Goal: Task Accomplishment & Management: Use online tool/utility

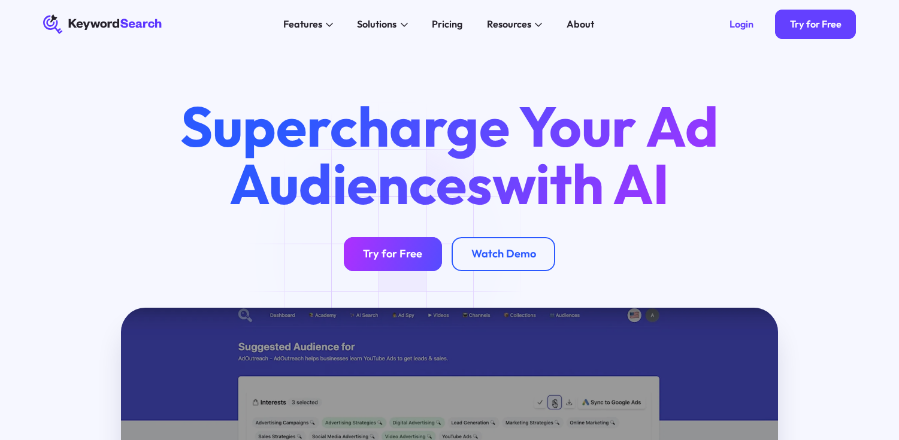
click at [383, 262] on link "Try for Free" at bounding box center [393, 254] width 98 height 34
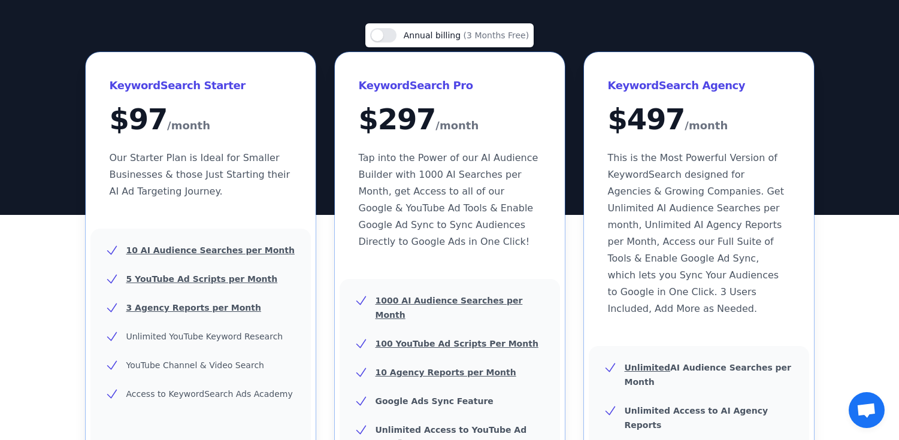
scroll to position [106, 0]
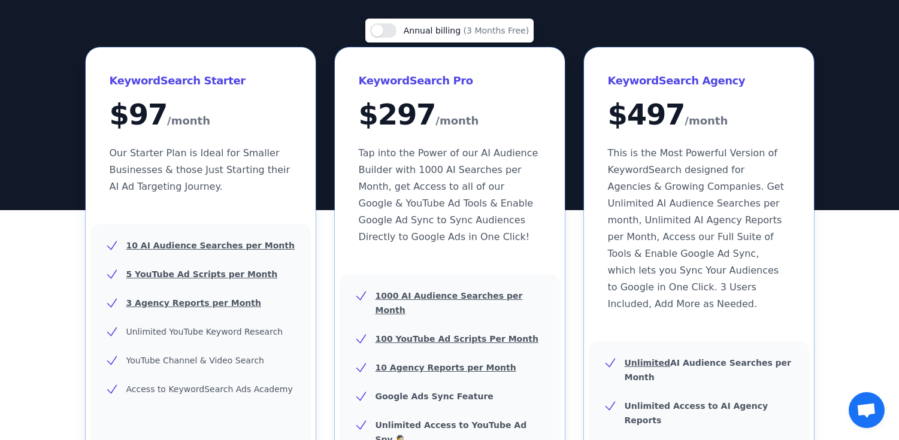
click at [246, 182] on p "Our Starter Plan is Ideal for Smaller Businesses & those Just Starting their AI…" at bounding box center [201, 170] width 182 height 50
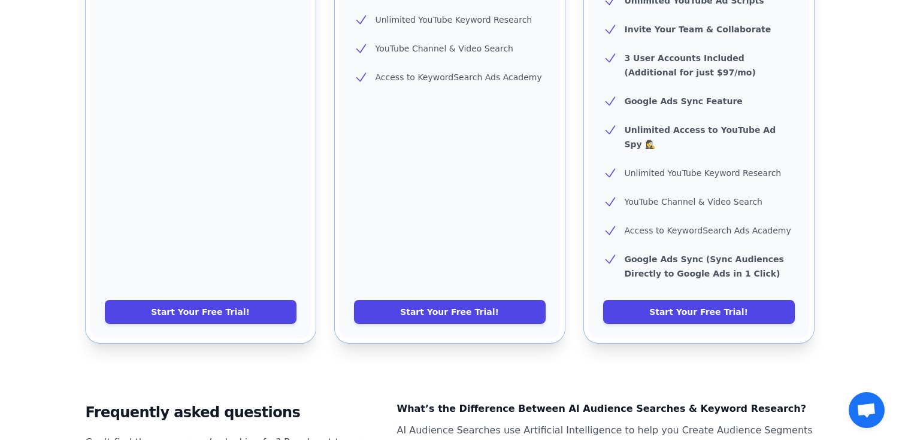
scroll to position [559, 0]
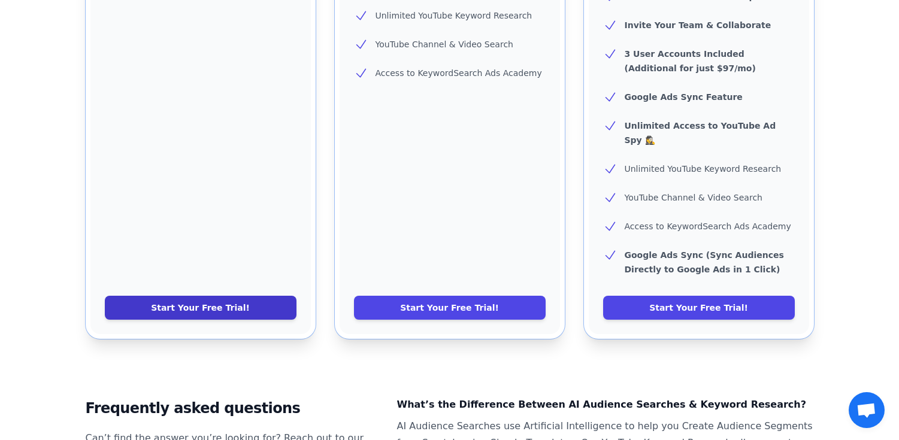
click at [217, 296] on link "Start Your Free Trial!" at bounding box center [201, 308] width 192 height 24
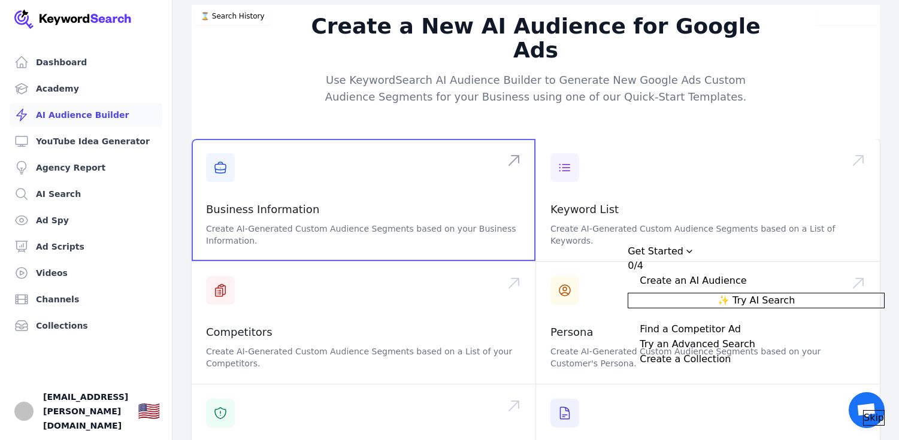
click at [235, 160] on span at bounding box center [364, 200] width 344 height 122
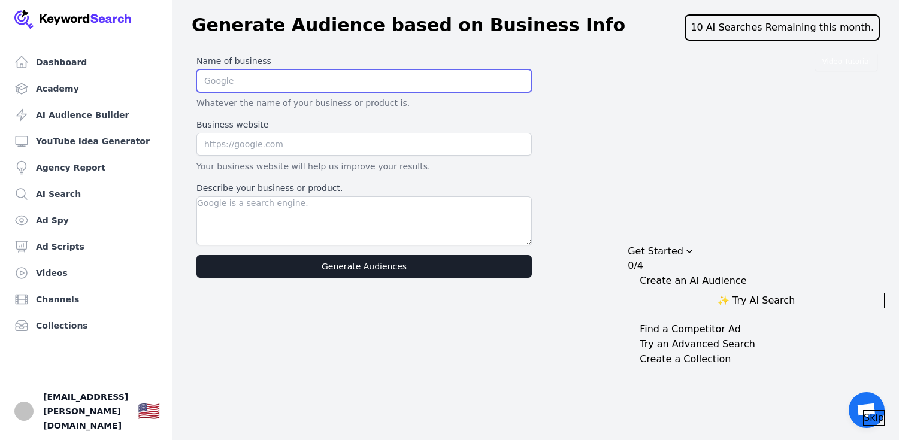
click at [250, 79] on input "text" at bounding box center [363, 80] width 335 height 23
type input "HBI Auto"
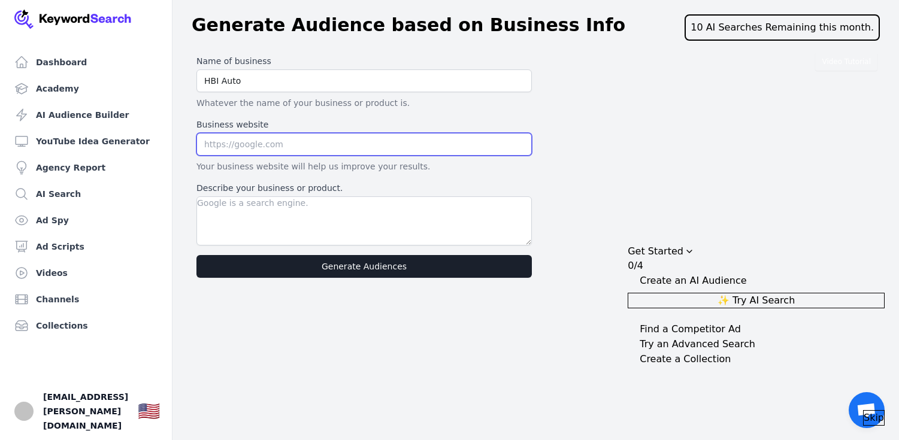
click at [213, 150] on input "text" at bounding box center [363, 144] width 335 height 23
paste input "https://hbiauto.com/"
type input "https://hbiauto.com/"
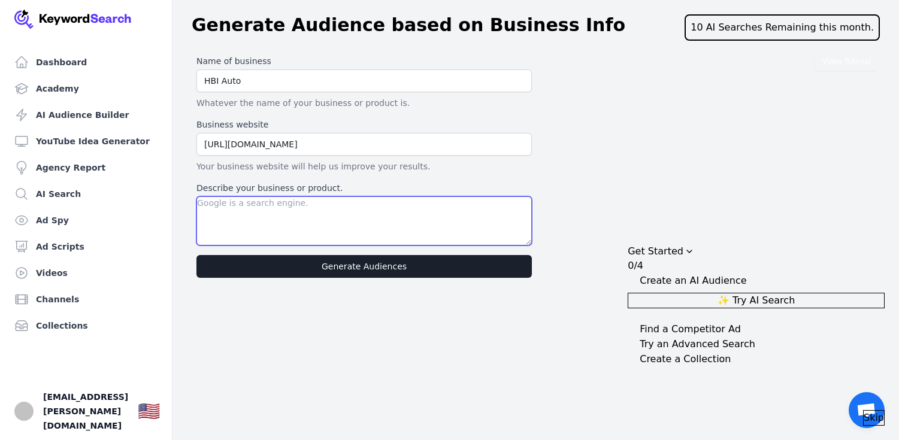
click at [217, 202] on textarea "Describe your business or product." at bounding box center [363, 220] width 335 height 49
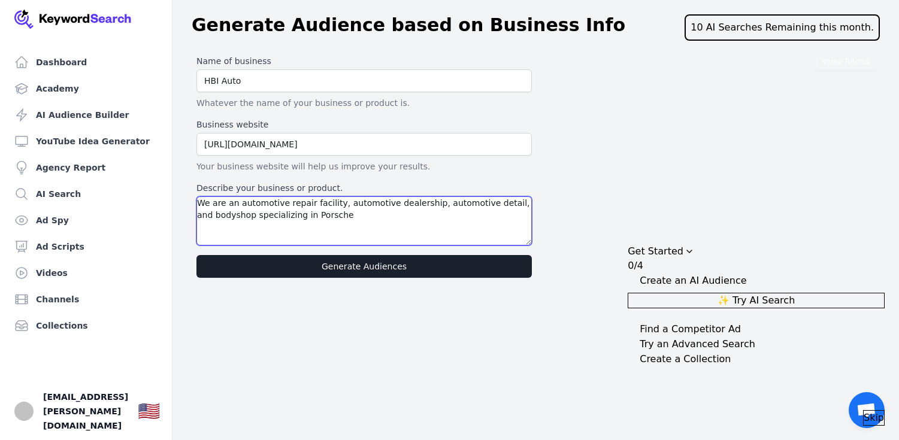
type textarea "We are an automotive repair facility, automotive dealership, automotive detail,…"
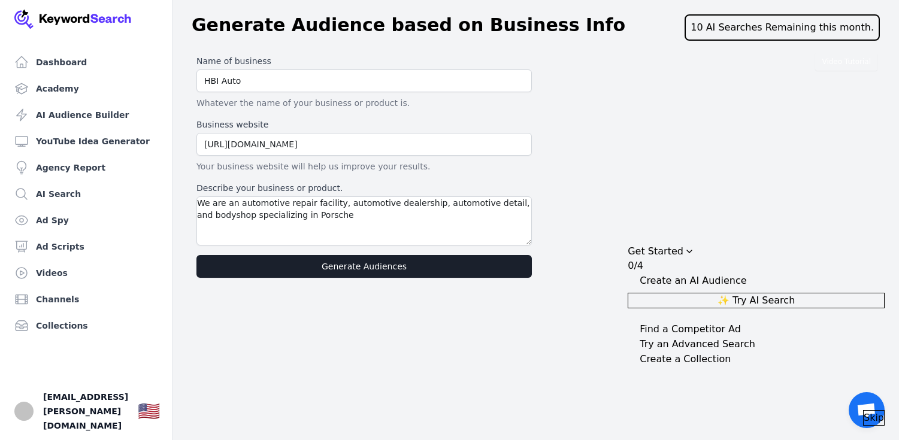
click at [347, 294] on div "Dashboard Academy AI Audience Builder YouTube Idea Generator Agency Report AI S…" at bounding box center [449, 220] width 899 height 440
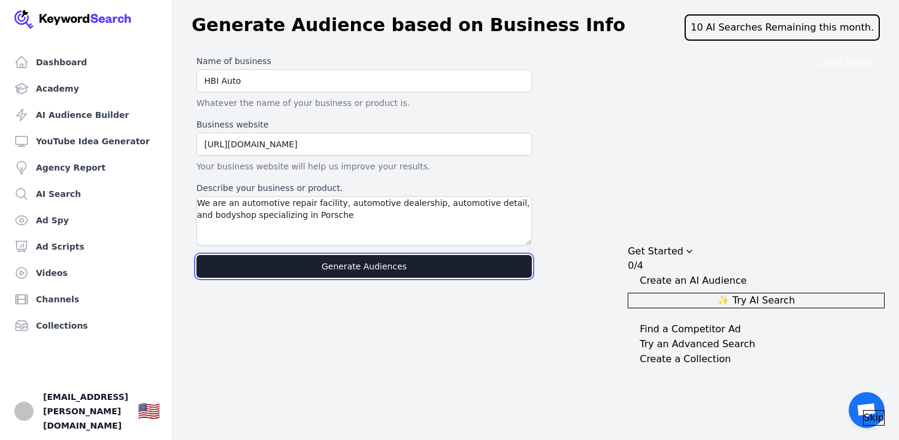
click at [355, 273] on button "Generate Audiences" at bounding box center [363, 266] width 335 height 23
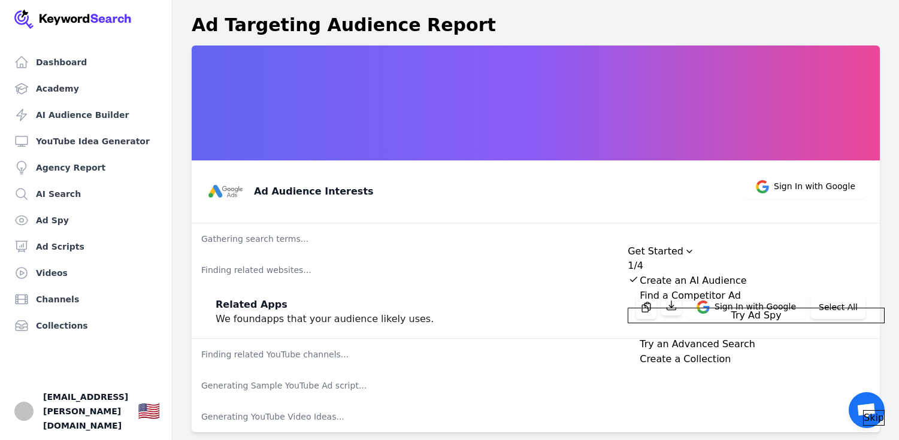
click at [708, 318] on button "Try Ad Spy" at bounding box center [756, 316] width 257 height 16
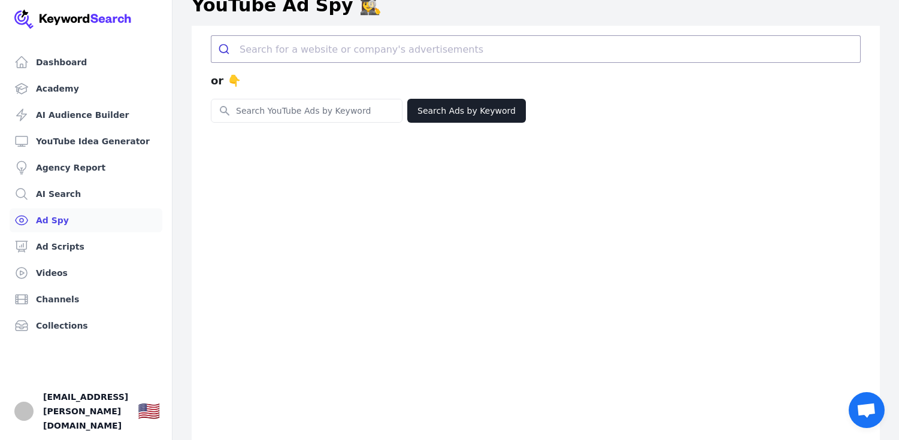
scroll to position [22, 0]
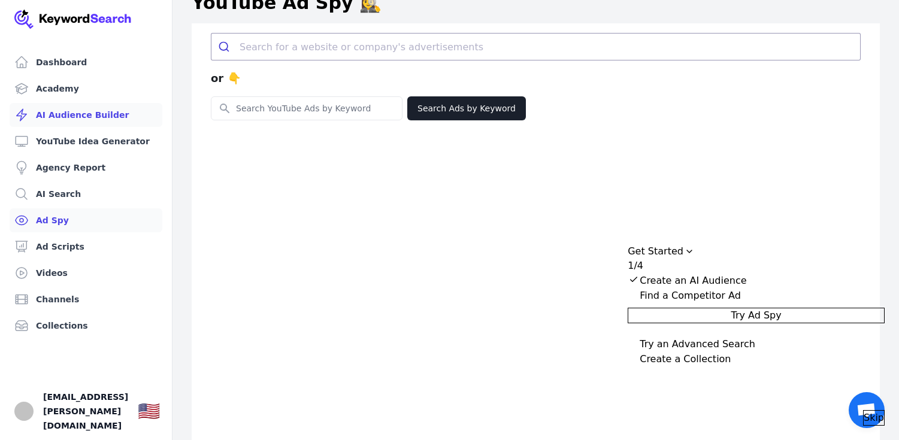
click at [90, 114] on link "AI Audience Builder" at bounding box center [86, 115] width 153 height 24
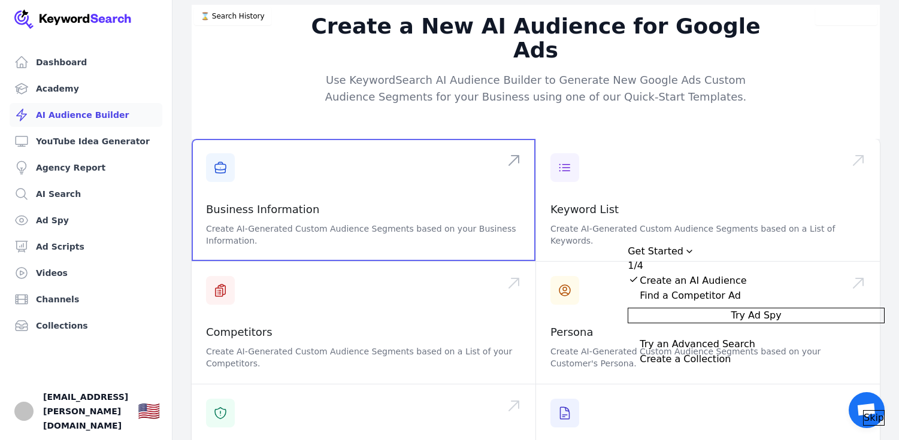
click at [272, 181] on span at bounding box center [364, 200] width 344 height 122
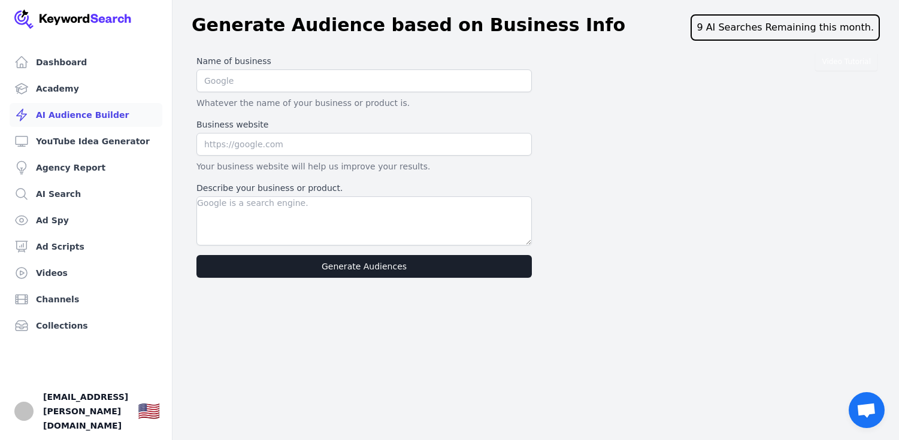
click at [96, 123] on link "AI Audience Builder" at bounding box center [86, 115] width 153 height 24
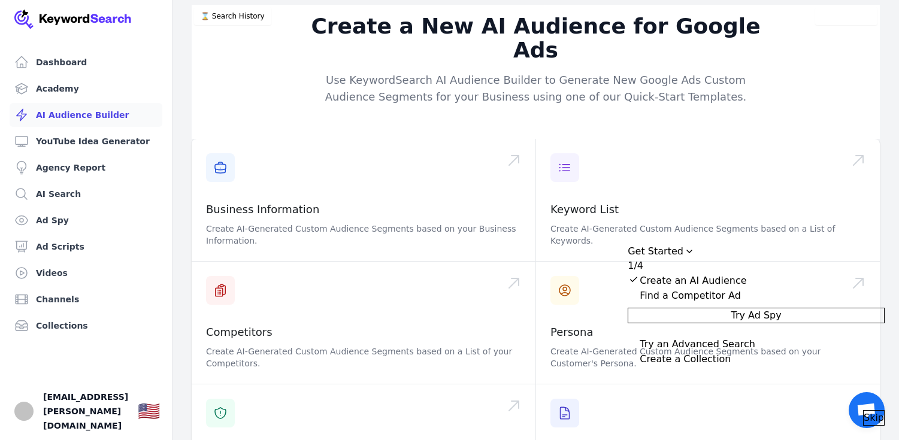
click at [640, 300] on div "Collapse Checklist" at bounding box center [634, 295] width 12 height 12
click at [60, 198] on link "AI Search" at bounding box center [86, 194] width 153 height 24
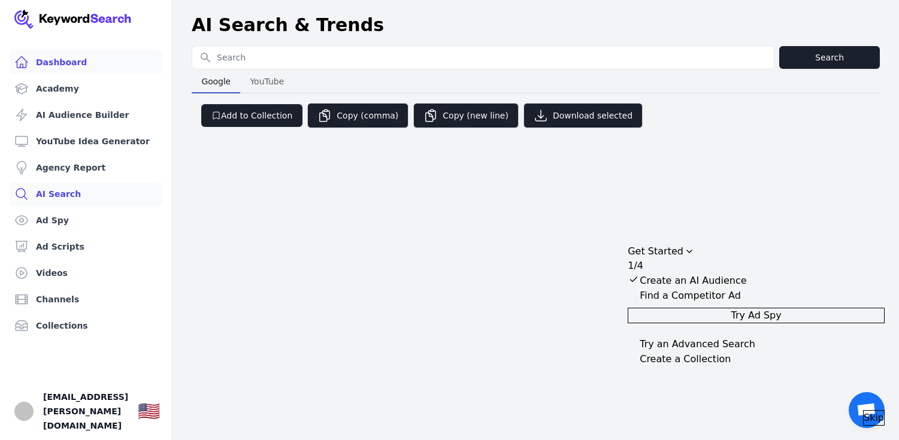
click at [62, 66] on link "Dashboard" at bounding box center [86, 62] width 153 height 24
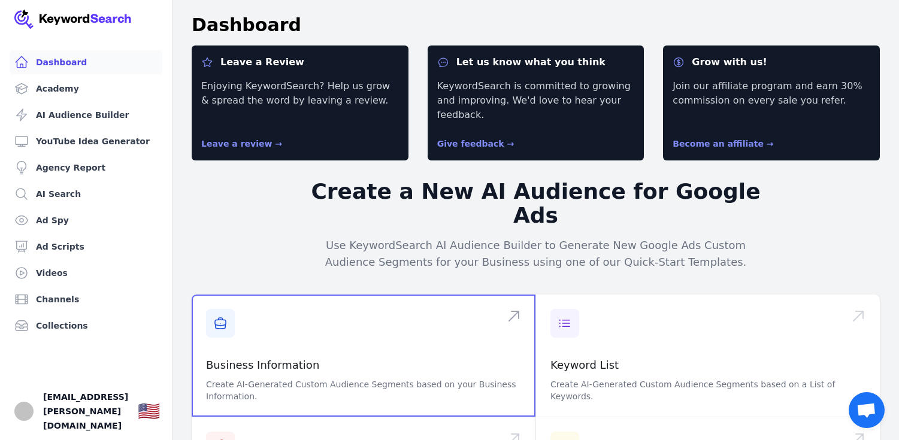
click at [308, 315] on span at bounding box center [364, 356] width 344 height 122
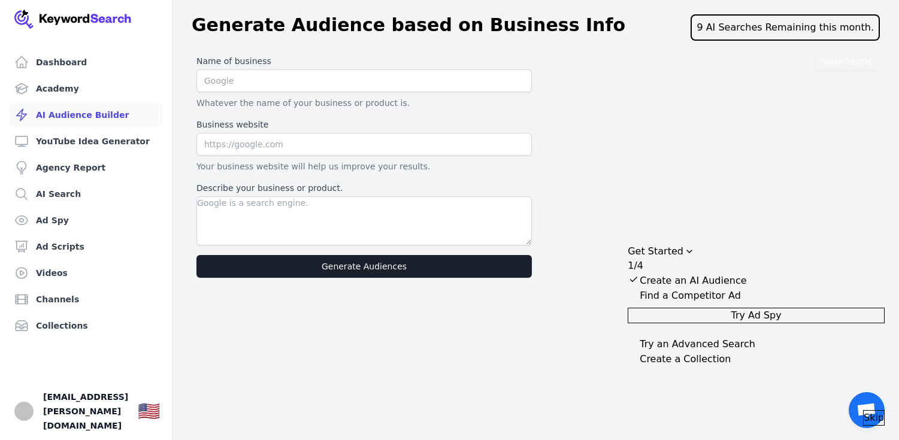
click at [104, 120] on link "AI Audience Builder" at bounding box center [86, 115] width 153 height 24
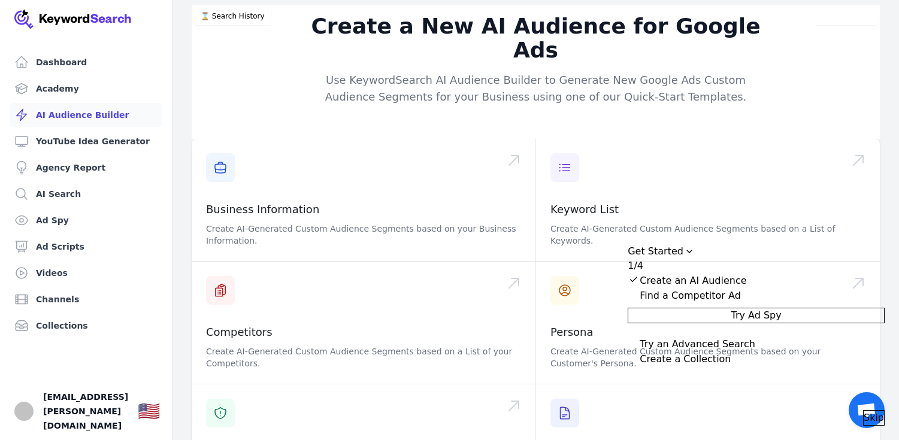
click at [864, 411] on span "Skip" at bounding box center [874, 418] width 20 height 14
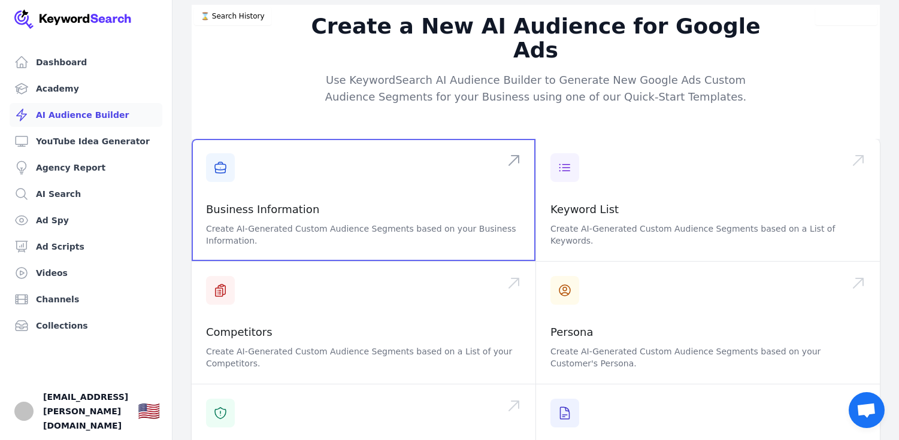
click at [373, 186] on span at bounding box center [364, 200] width 344 height 122
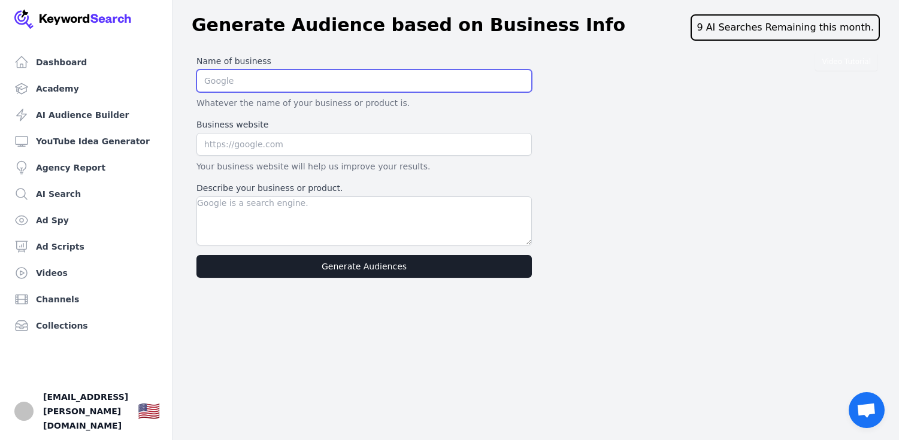
click at [317, 75] on input "text" at bounding box center [363, 80] width 335 height 23
type input "HBI Auto"
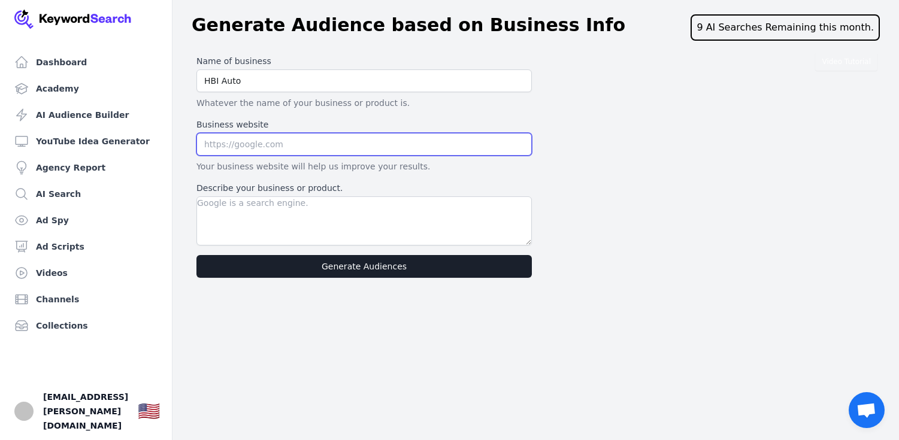
click at [268, 143] on input "text" at bounding box center [363, 144] width 335 height 23
type input "[URL][DOMAIN_NAME]"
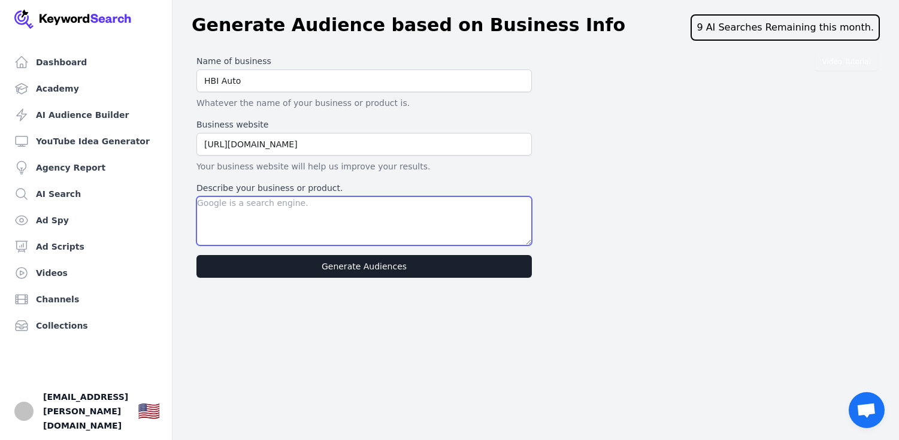
click at [237, 238] on textarea "Describe your business or product." at bounding box center [363, 220] width 335 height 49
click at [245, 198] on textarea "Describe your business or product." at bounding box center [363, 220] width 335 height 49
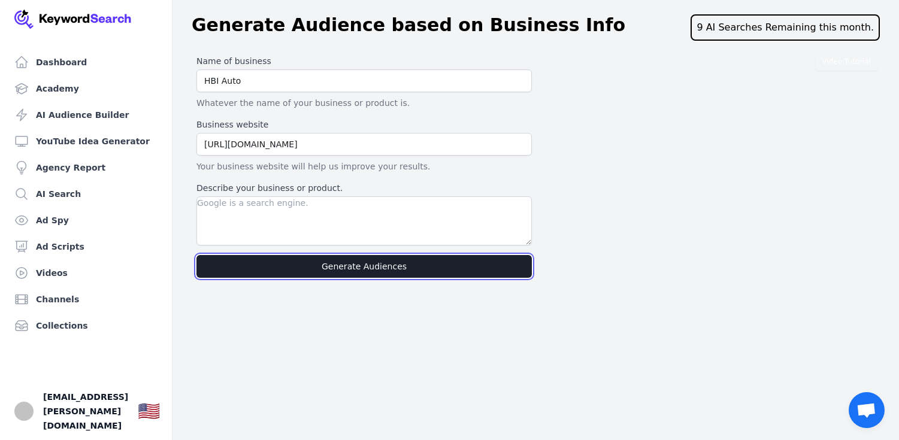
click at [299, 264] on button "Generate Audiences" at bounding box center [363, 266] width 335 height 23
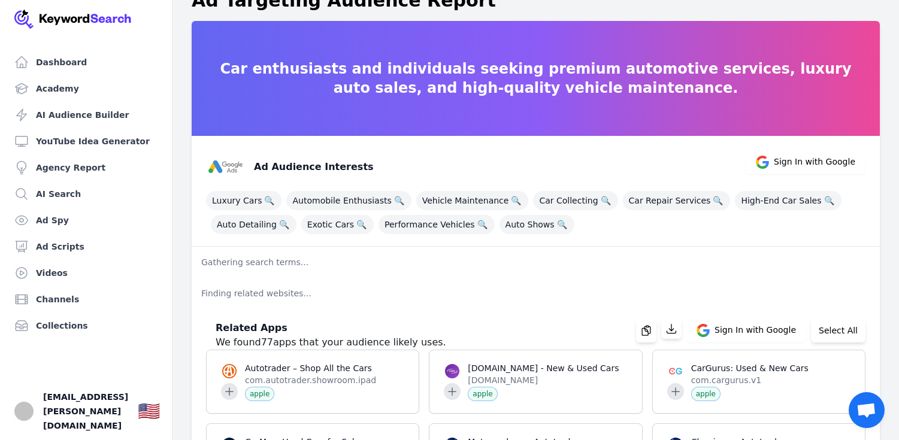
scroll to position [34, 0]
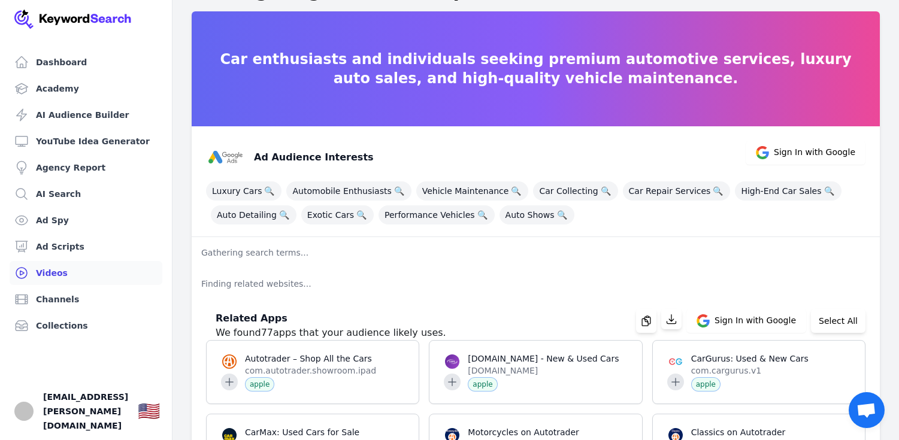
click at [54, 277] on link "Videos" at bounding box center [86, 273] width 153 height 24
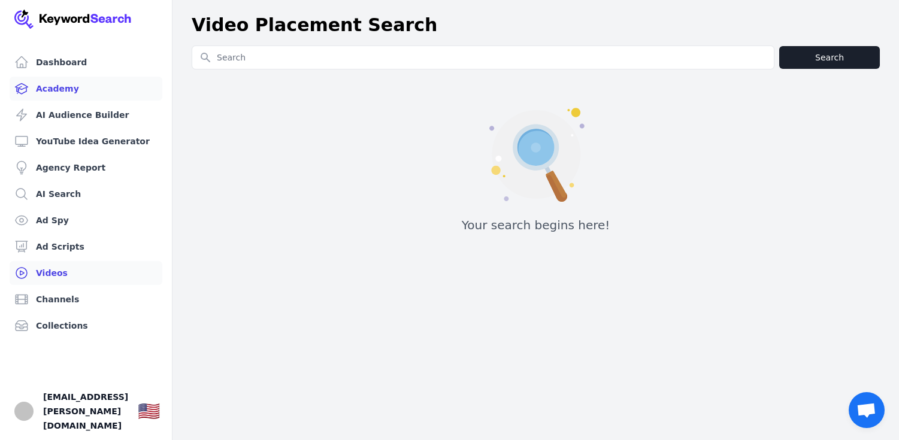
click at [58, 96] on link "Academy" at bounding box center [86, 89] width 153 height 24
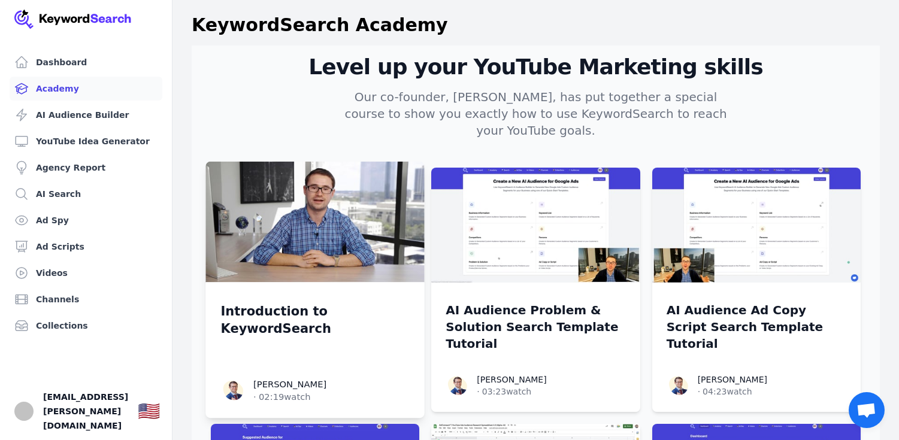
click at [321, 282] on div "Introduction to KeywordSearch Aleric Heck Aleric Heck · 02:19 watch" at bounding box center [314, 350] width 219 height 136
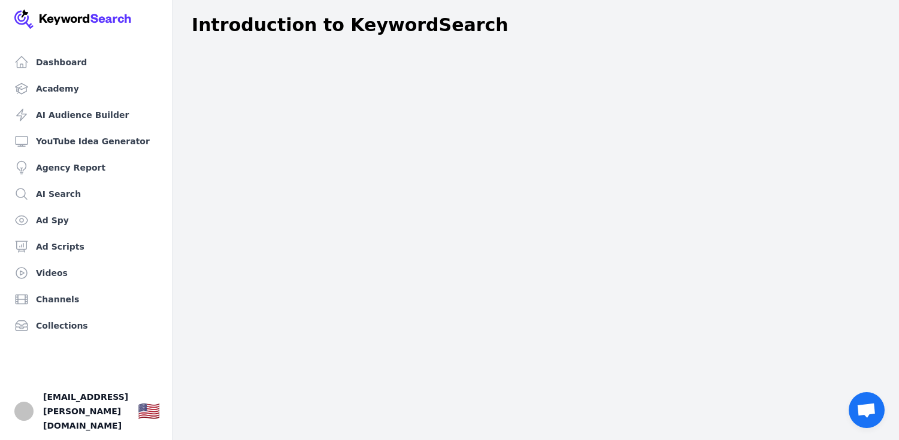
scroll to position [90, 0]
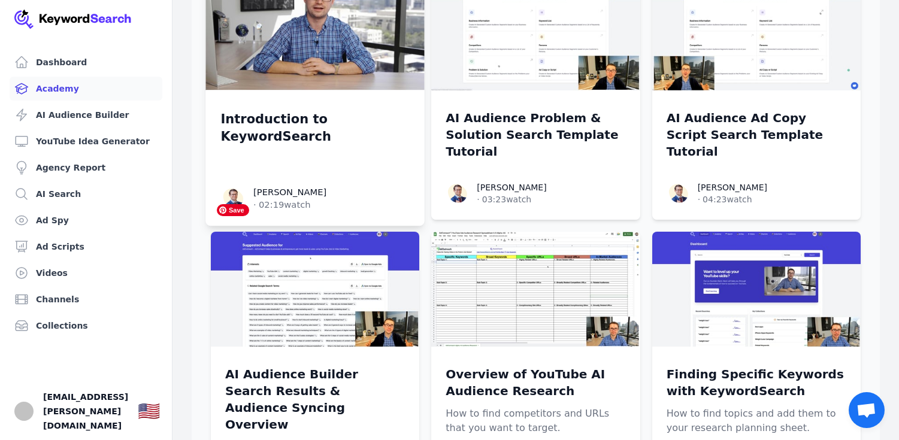
scroll to position [193, 0]
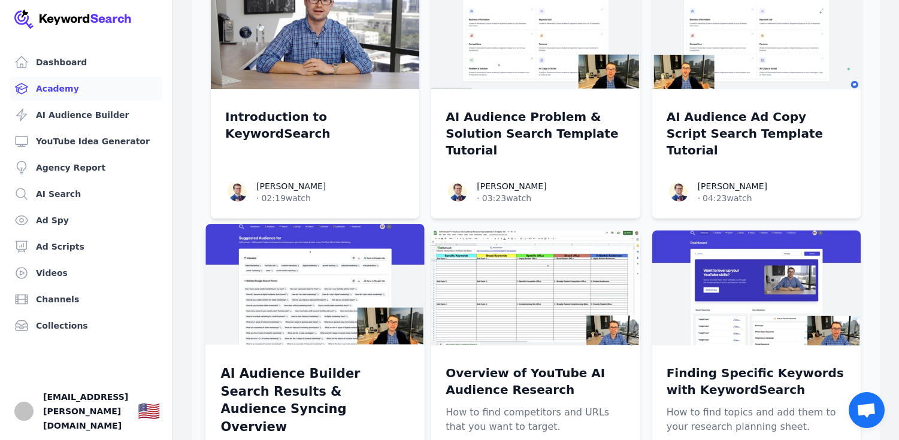
click at [349, 365] on p "AI Audience Builder Search Results & Audience Syncing Overview" at bounding box center [314, 400] width 189 height 71
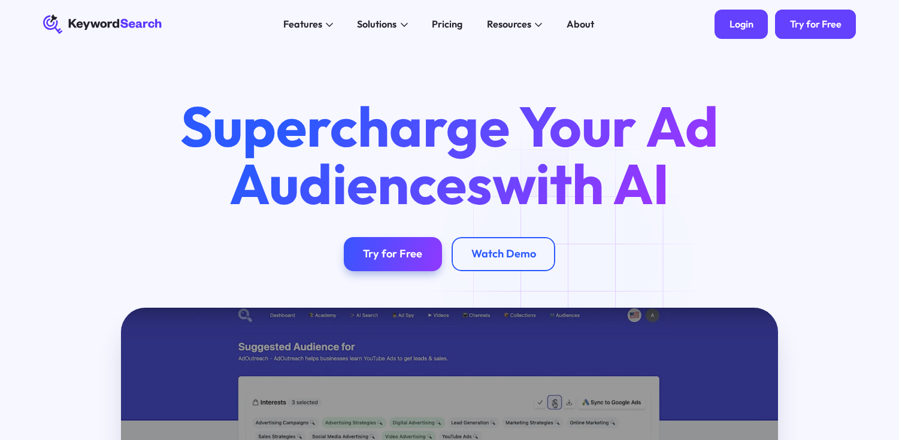
click at [739, 23] on div "Login" at bounding box center [741, 24] width 24 height 12
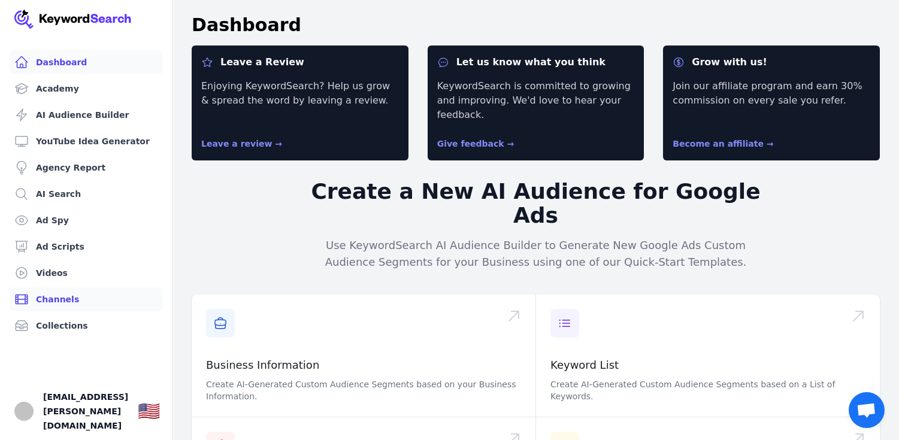
click at [62, 302] on link "Channels" at bounding box center [86, 299] width 153 height 24
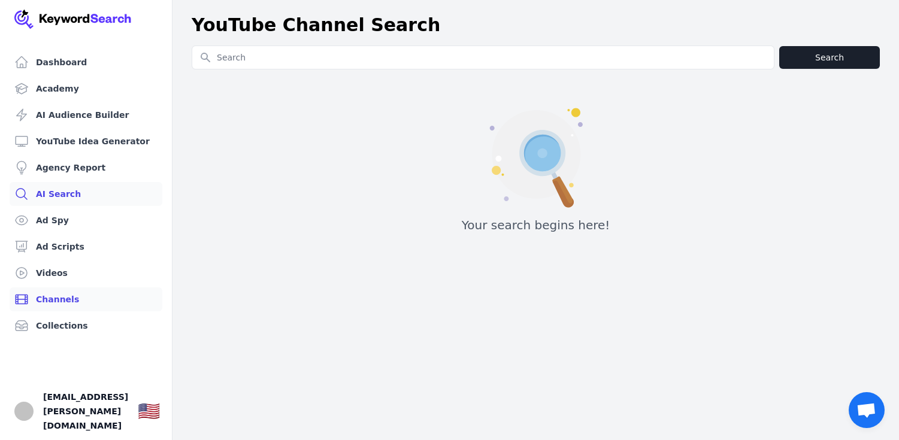
click at [81, 194] on link "AI Search" at bounding box center [86, 194] width 153 height 24
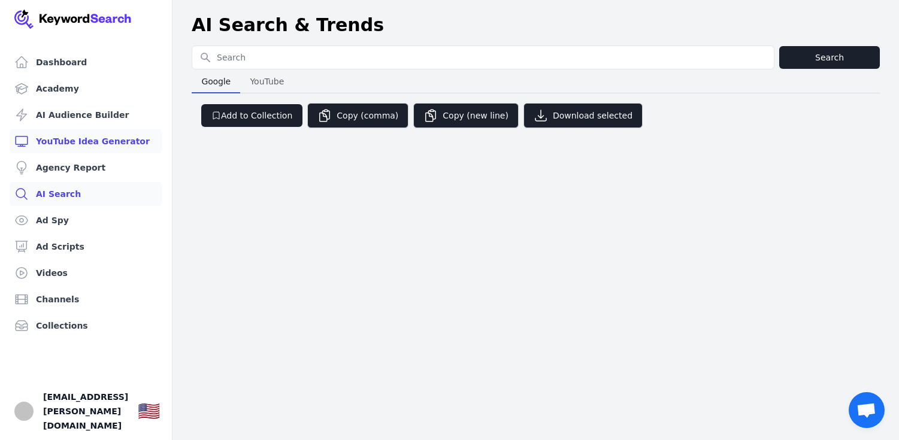
click at [93, 144] on link "YouTube Idea Generator" at bounding box center [86, 141] width 153 height 24
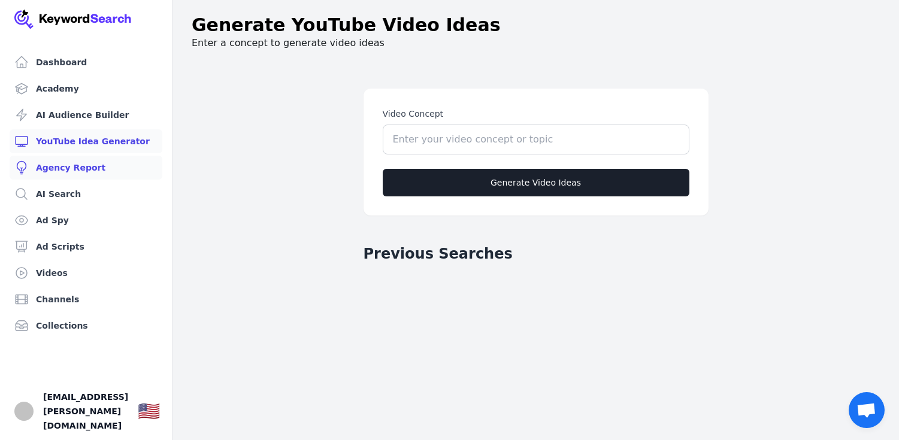
click at [76, 169] on link "Agency Report" at bounding box center [86, 168] width 153 height 24
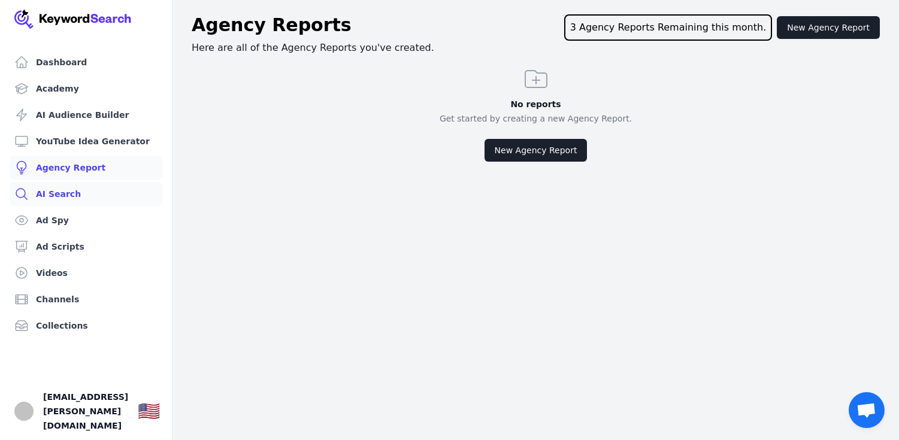
click at [68, 189] on link "AI Search" at bounding box center [86, 194] width 153 height 24
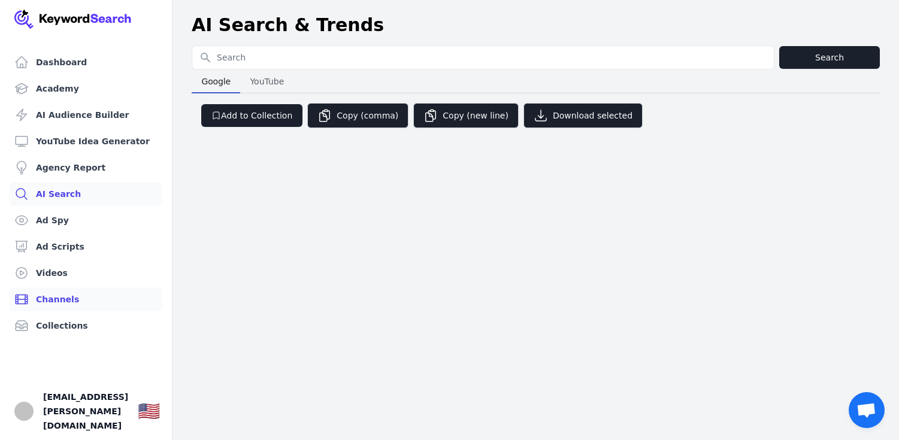
click at [49, 293] on link "Channels" at bounding box center [86, 299] width 153 height 24
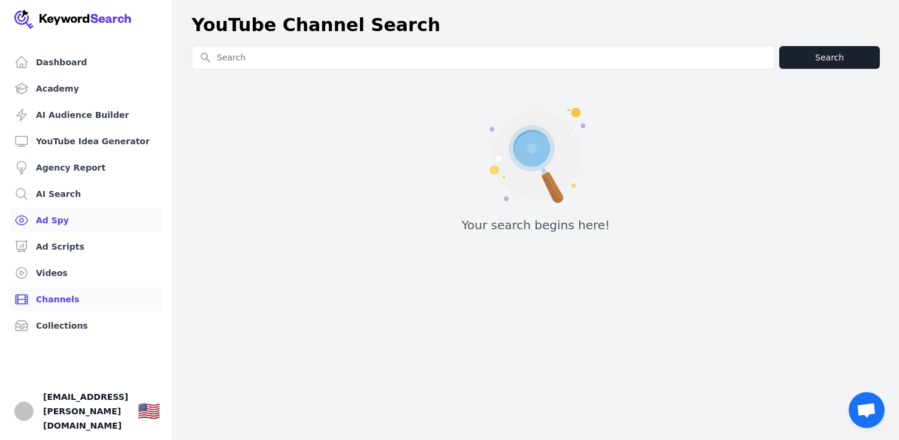
click at [46, 222] on link "Ad Spy" at bounding box center [86, 220] width 153 height 24
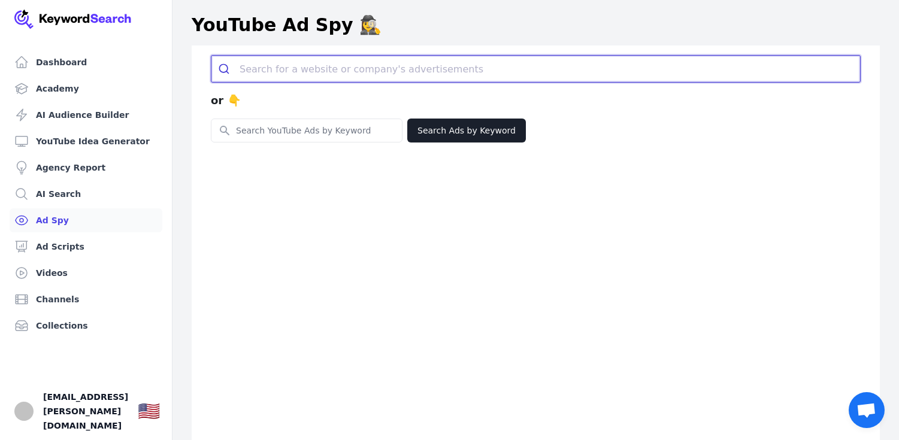
click at [347, 68] on input "search" at bounding box center [550, 69] width 620 height 26
click at [277, 69] on input "search" at bounding box center [550, 69] width 620 height 26
paste input "https://www.hendrickporsche.com/new-vehicles/?sd_campaign=HAG%20-%20Porsche%20C…"
type input "https://www.hendrickporsche.com/new-vehicles/?sd_campaign=HAG%20-%20Porsche%20C…"
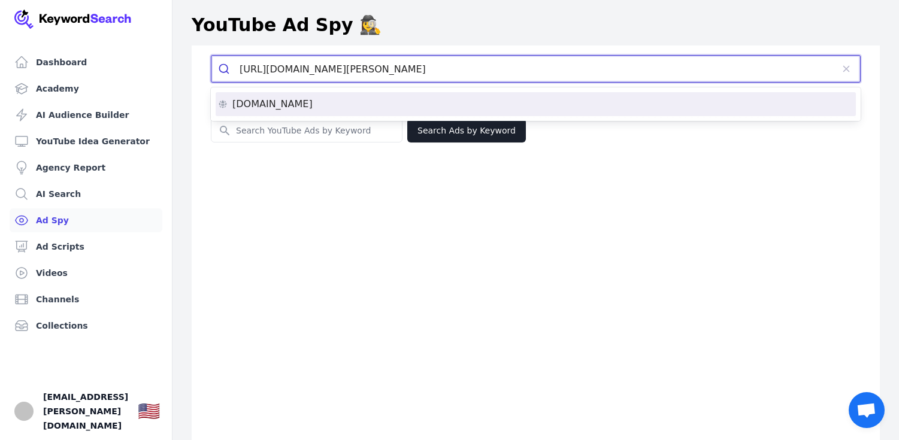
click at [272, 113] on li "hendrickporsche.com" at bounding box center [536, 104] width 640 height 24
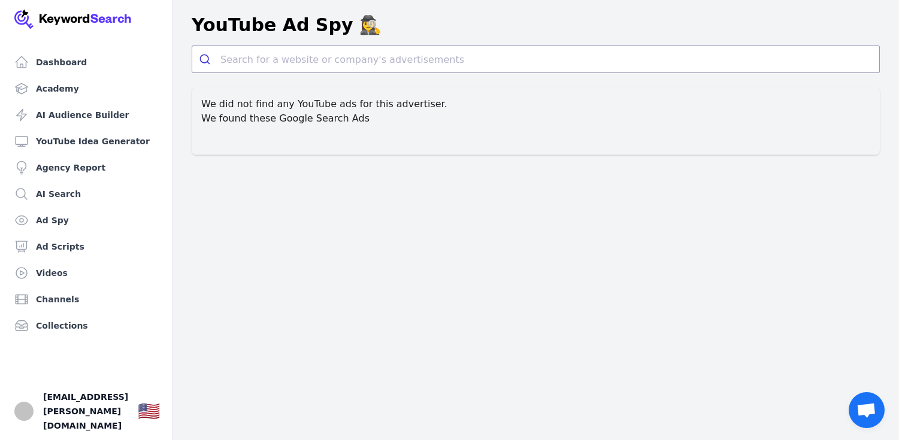
click at [358, 120] on h2 "We found these Google Search Ads" at bounding box center [535, 118] width 669 height 14
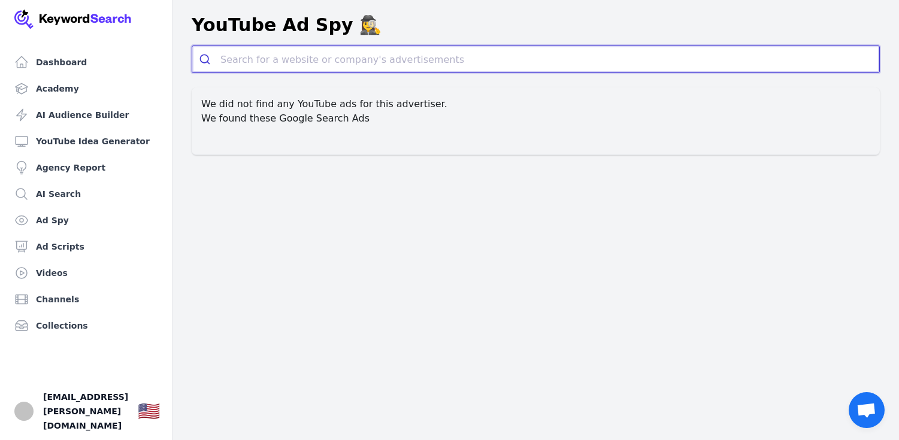
click at [371, 60] on input "search" at bounding box center [549, 59] width 659 height 26
paste input "SoulDrives"
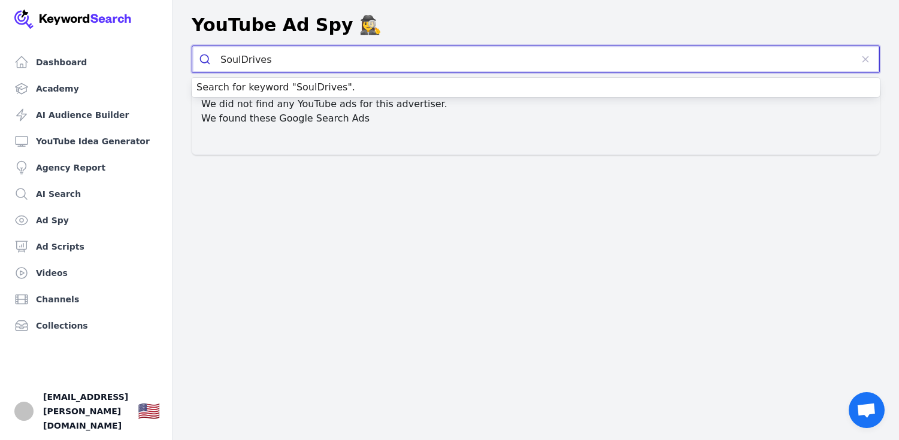
click at [331, 90] on link "Search for keyword " SoulDrives "." at bounding box center [275, 86] width 159 height 11
type input "SoulDrives"
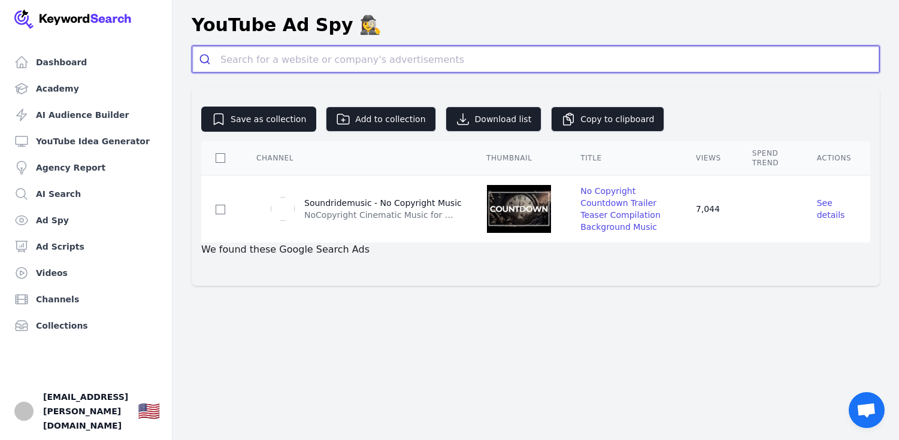
click at [313, 59] on input "search" at bounding box center [549, 59] width 659 height 26
type input "porsche"
click at [192, 46] on button "submit" at bounding box center [206, 59] width 28 height 26
click at [294, 59] on input "porsche" at bounding box center [535, 59] width 631 height 26
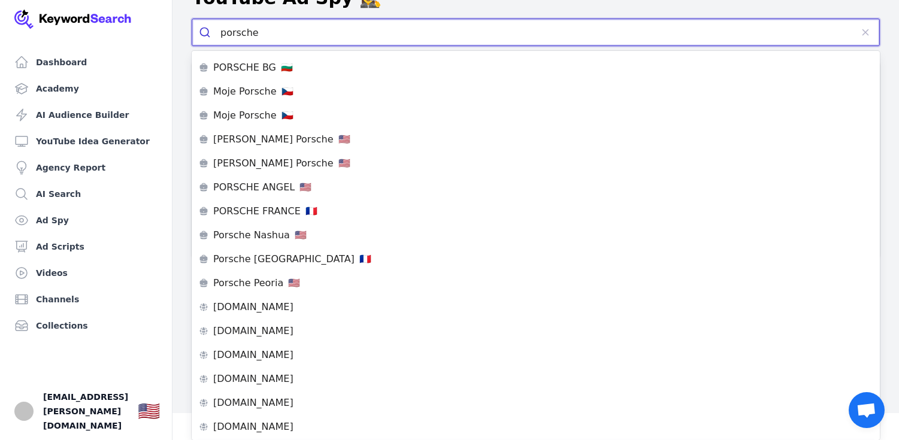
scroll to position [99, 0]
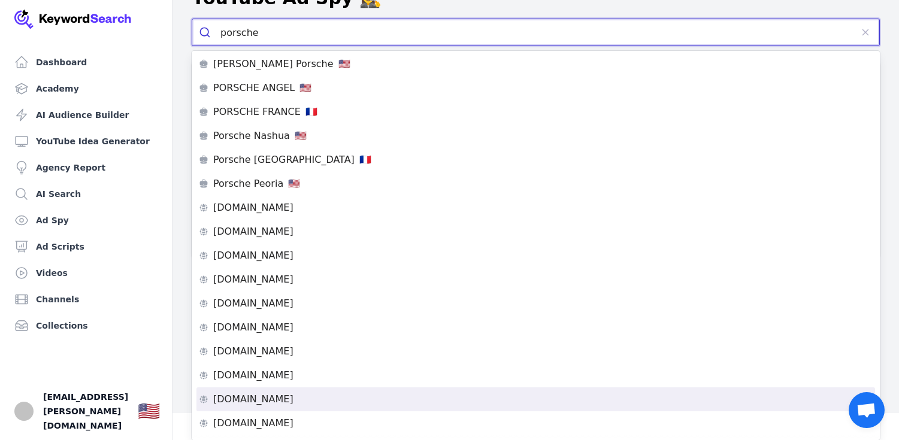
click at [271, 396] on div "[DOMAIN_NAME]" at bounding box center [536, 400] width 674 height 10
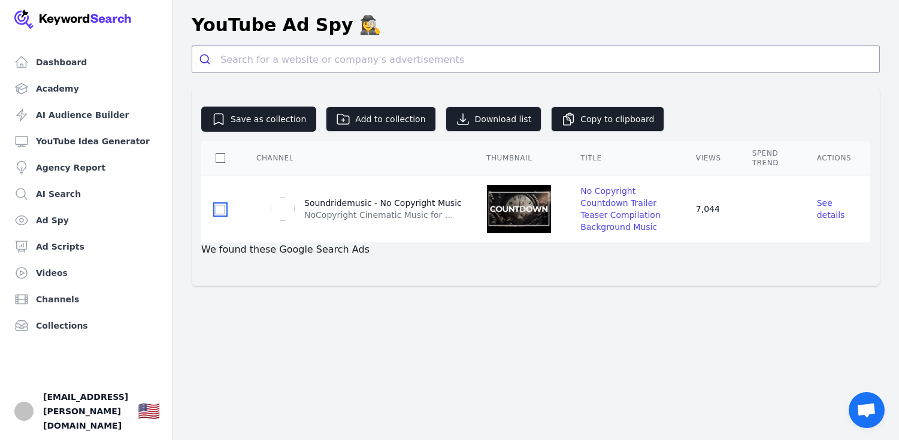
click at [220, 213] on input "checkbox" at bounding box center [221, 210] width 10 height 10
checkbox input "true"
click at [220, 213] on input "checkbox" at bounding box center [221, 210] width 10 height 10
checkbox input "false"
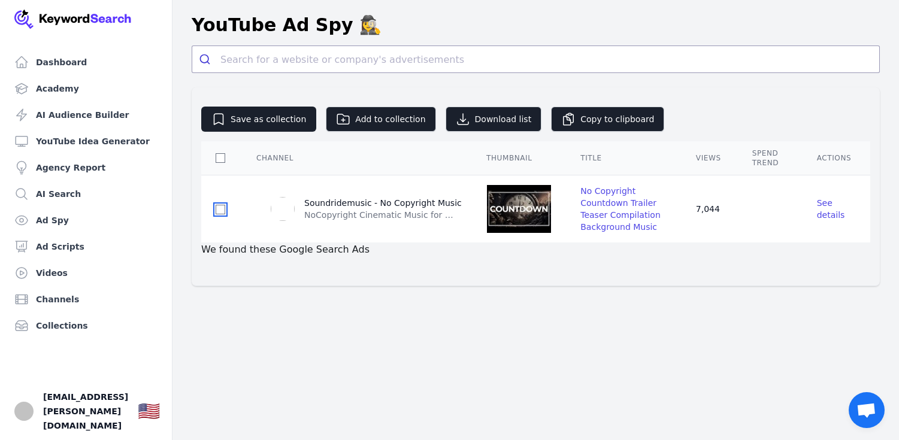
checkbox input "false"
click at [823, 210] on span "See details" at bounding box center [831, 209] width 28 height 22
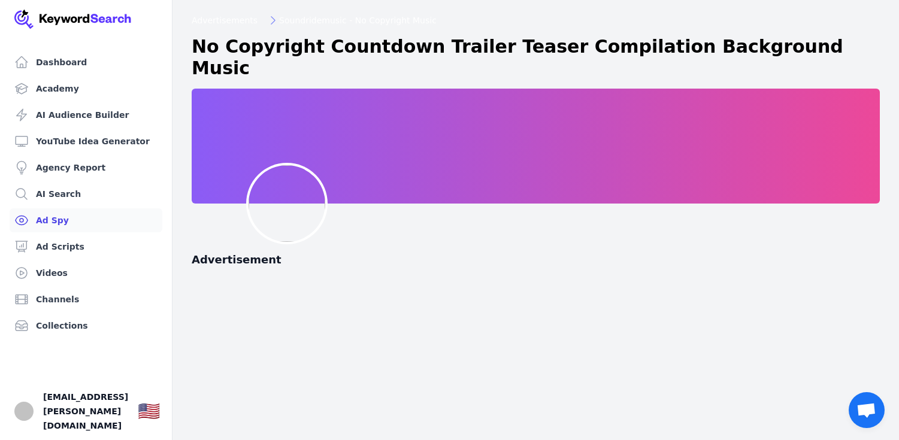
click at [78, 222] on link "Ad Spy" at bounding box center [86, 220] width 153 height 24
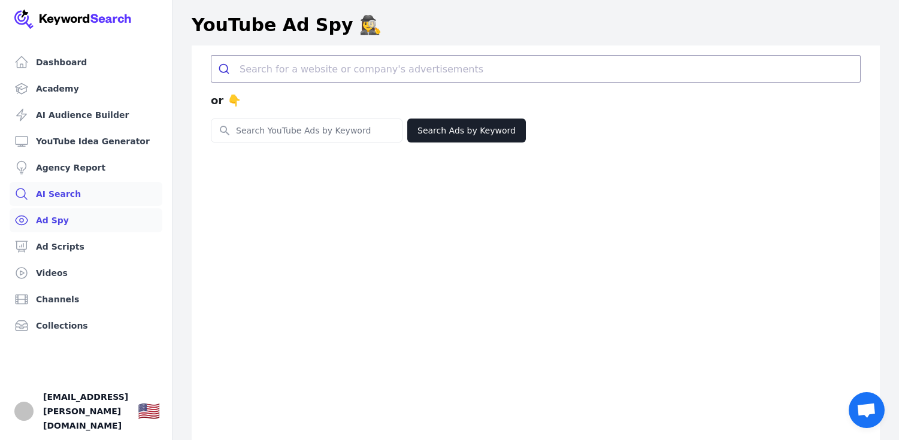
click at [60, 199] on link "AI Search" at bounding box center [86, 194] width 153 height 24
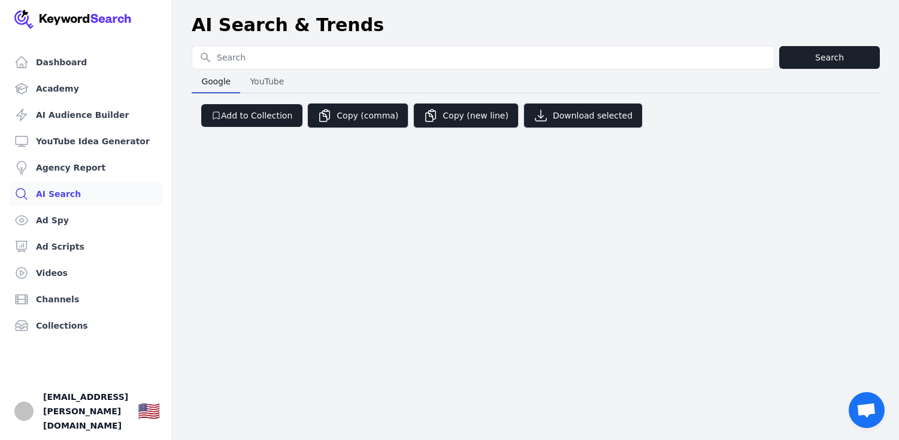
click at [265, 52] on input "Search for YouTube Keywords" at bounding box center [482, 57] width 581 height 23
type input "Porsche"
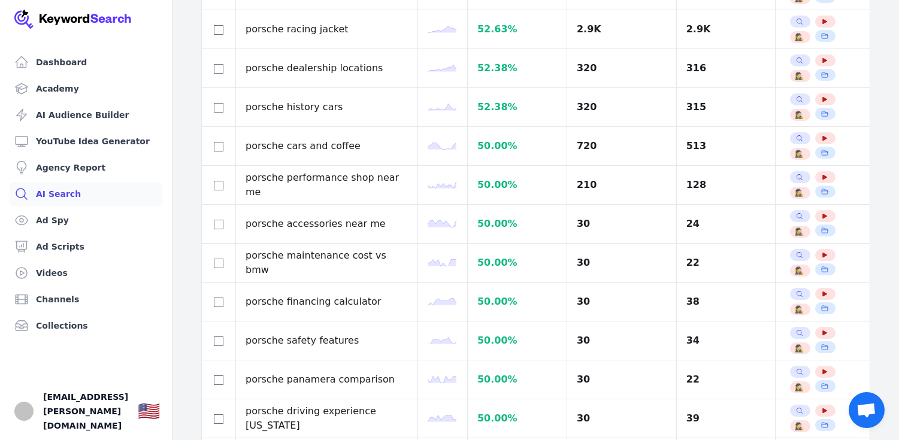
scroll to position [1720, 0]
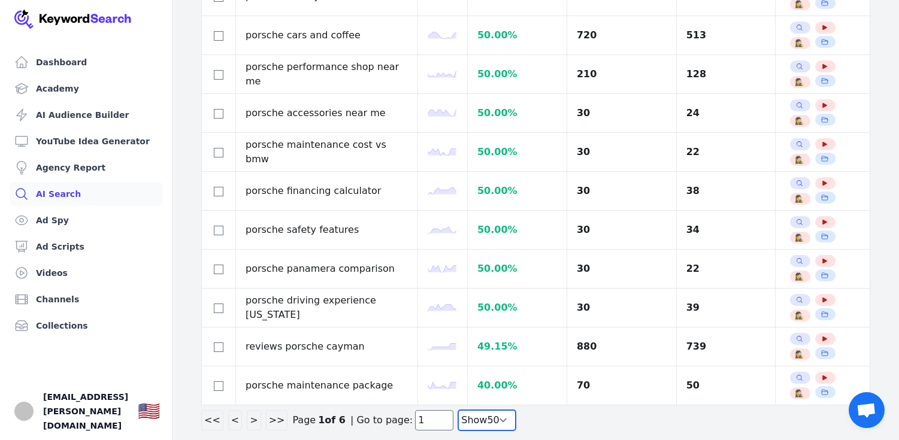
click at [486, 418] on select "Show 30 Show 40 Show 50 Show 100" at bounding box center [486, 420] width 57 height 20
select select "100"
click at [458, 431] on select "Show 30 Show 40 Show 50 Show 100" at bounding box center [486, 420] width 57 height 20
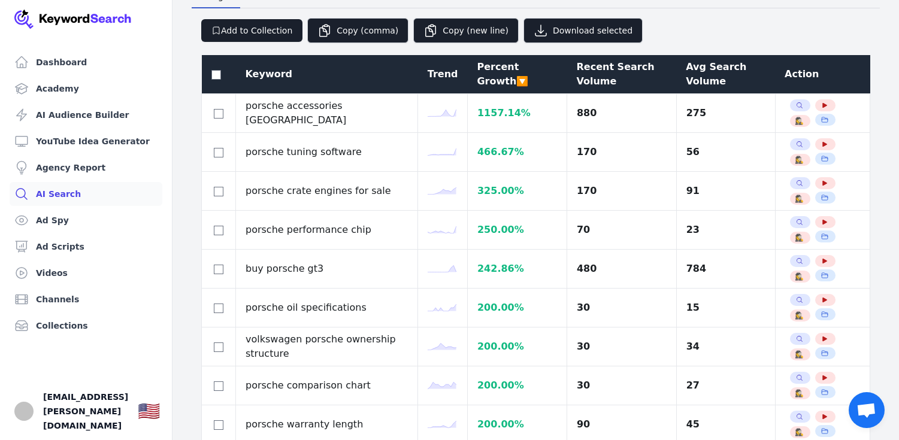
scroll to position [0, 0]
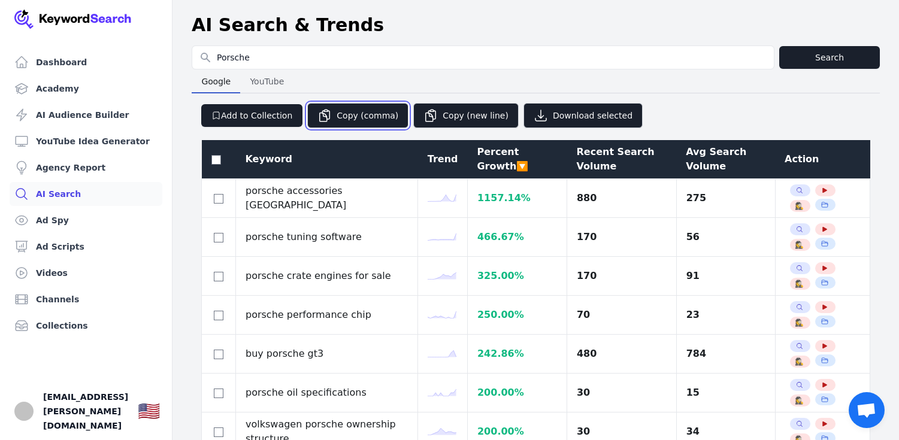
click at [354, 118] on button "Copy (comma)" at bounding box center [357, 115] width 101 height 25
click at [213, 159] on input "checkbox" at bounding box center [216, 160] width 10 height 10
checkbox input "true"
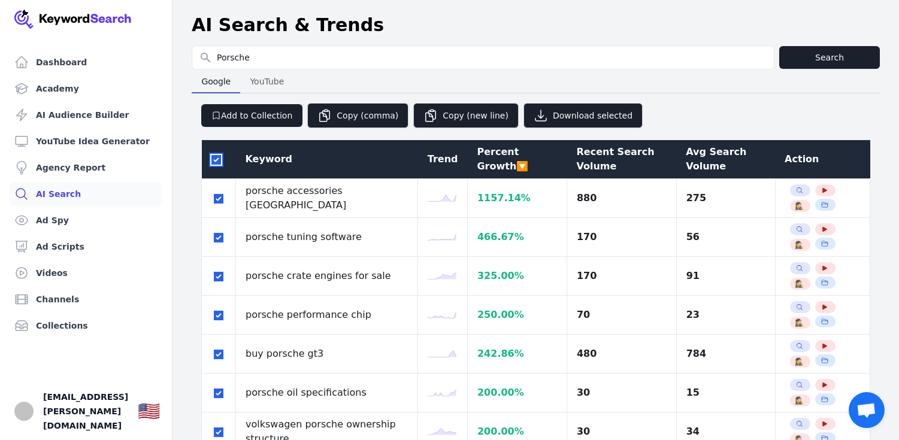
checkbox input "true"
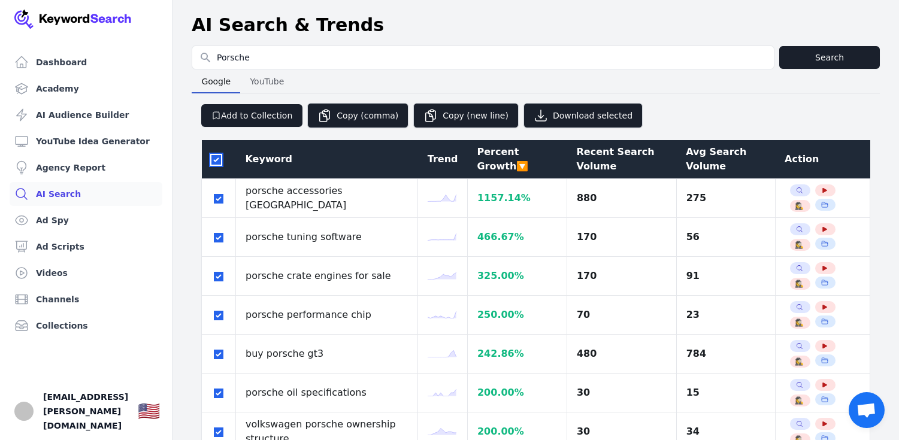
checkbox input "true"
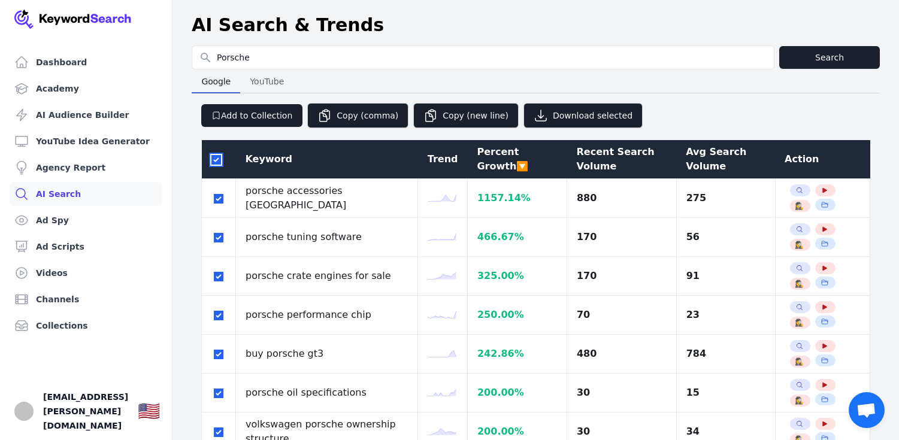
checkbox input "true"
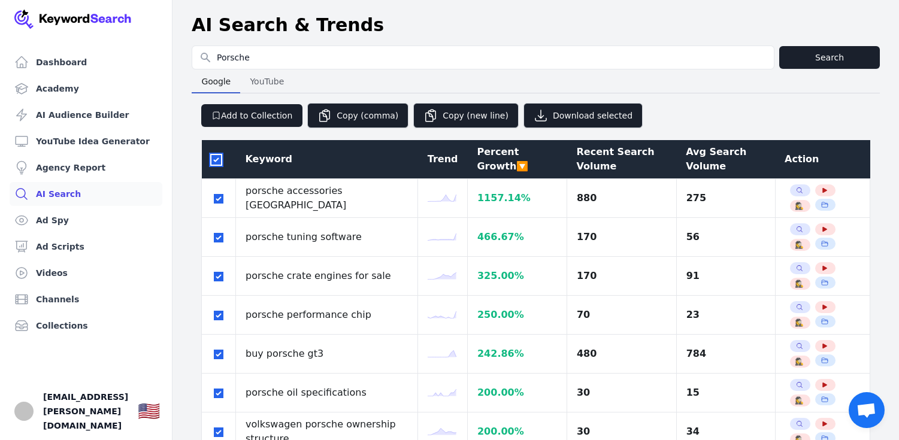
checkbox input "true"
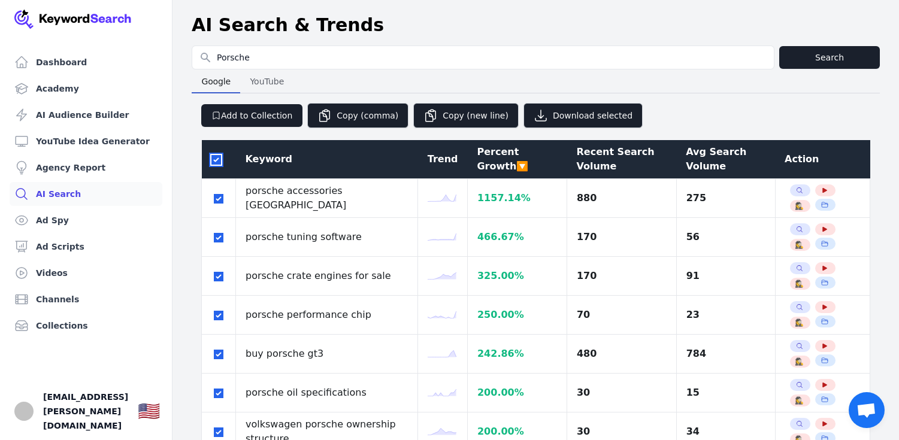
checkbox input "true"
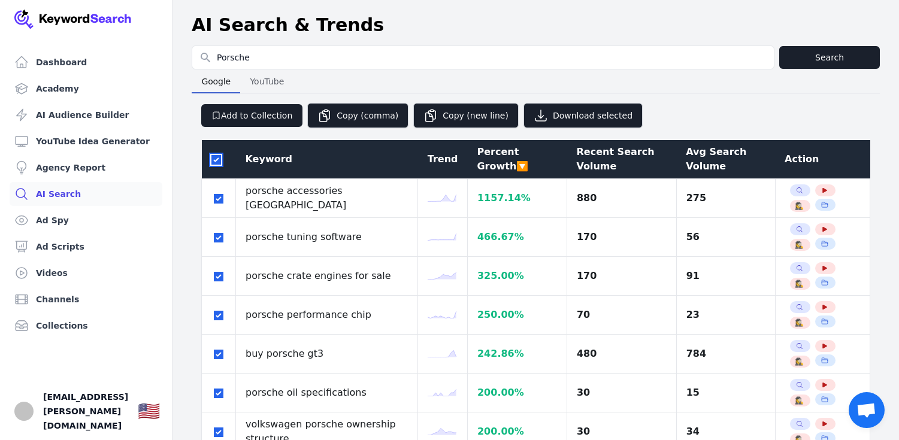
checkbox input "true"
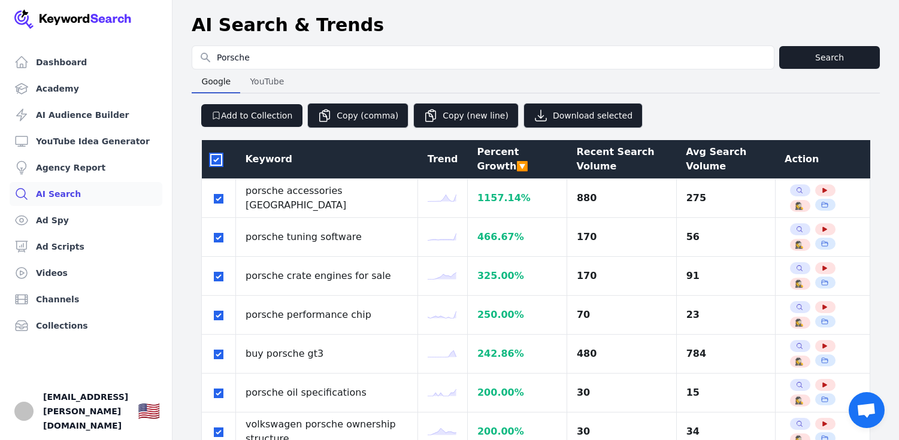
checkbox input "true"
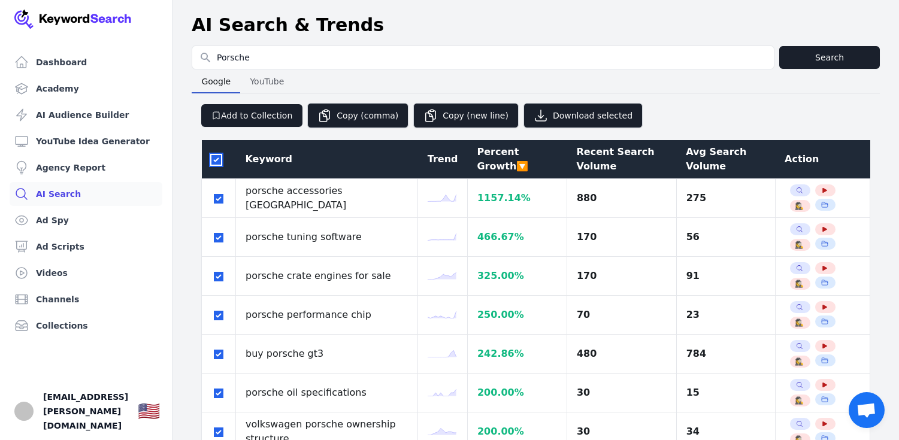
checkbox input "true"
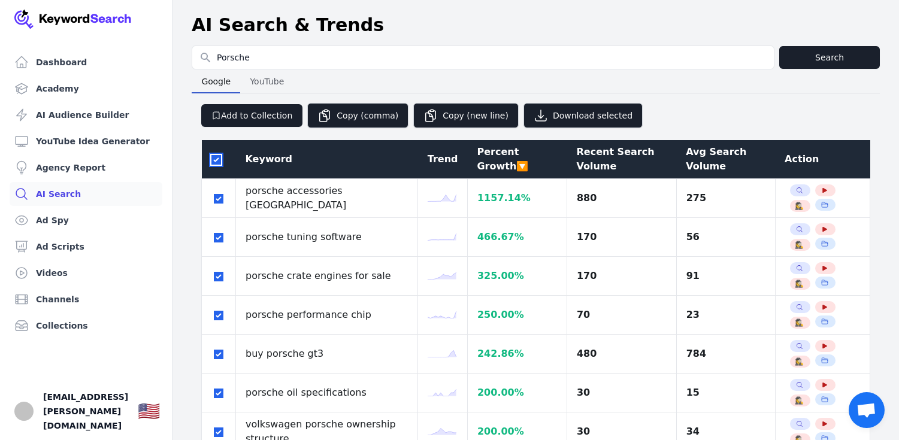
checkbox input "true"
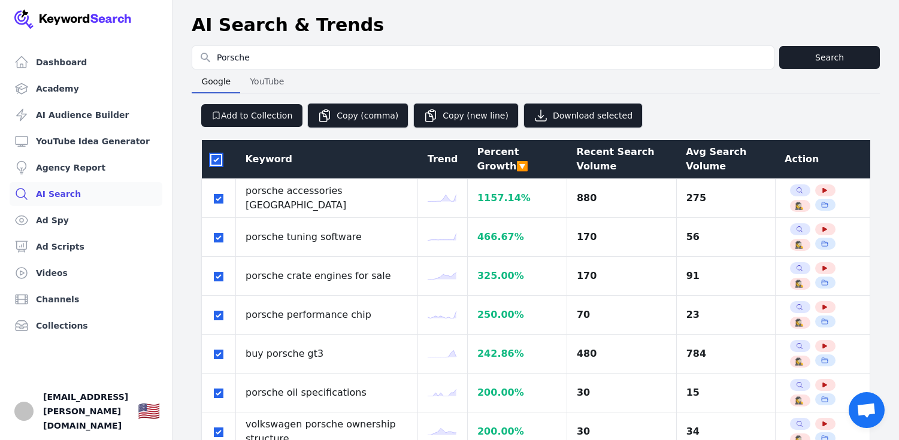
checkbox input "true"
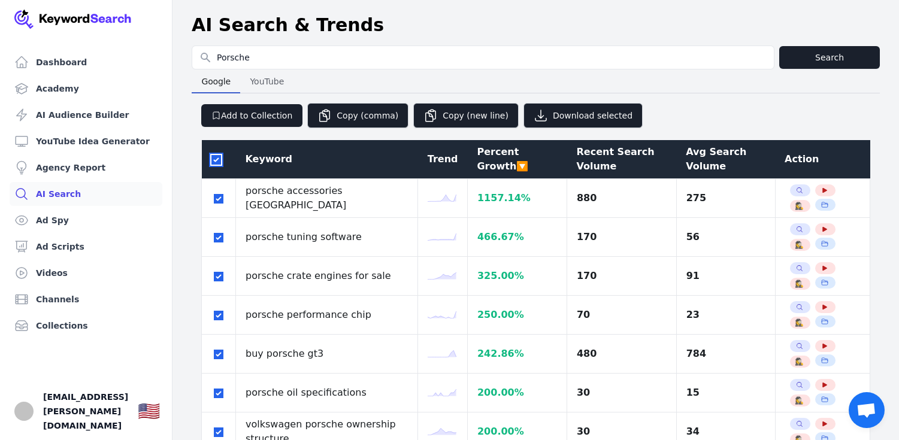
checkbox input "true"
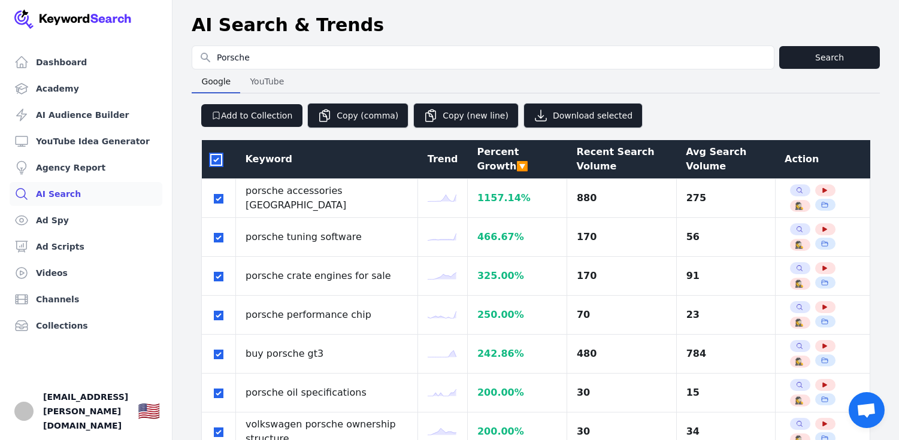
checkbox input "true"
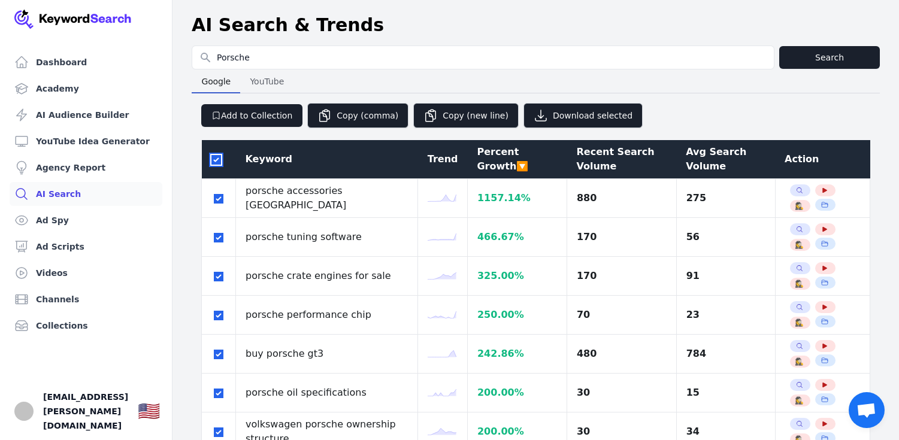
checkbox input "true"
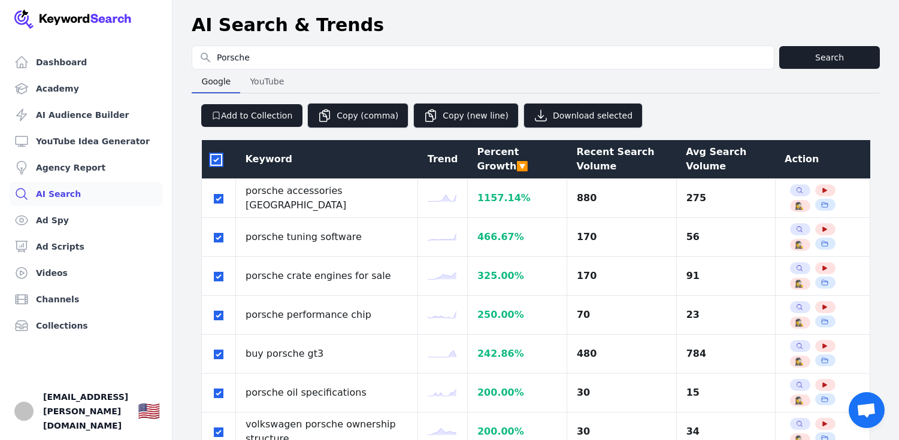
checkbox input "true"
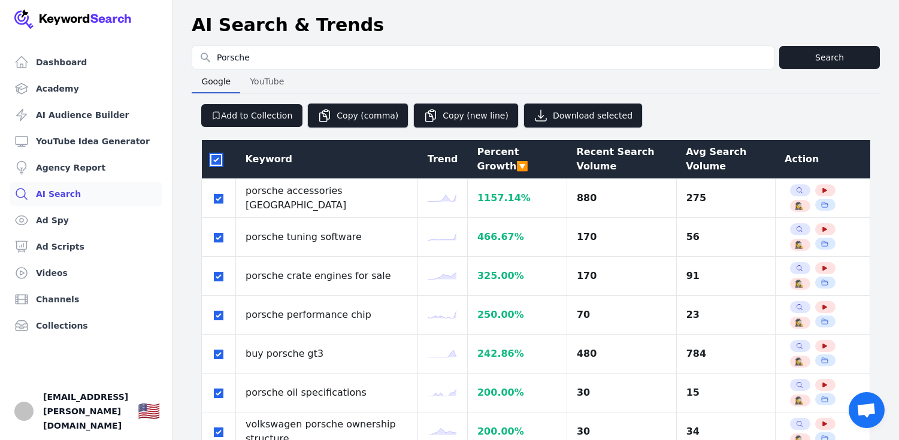
checkbox input "true"
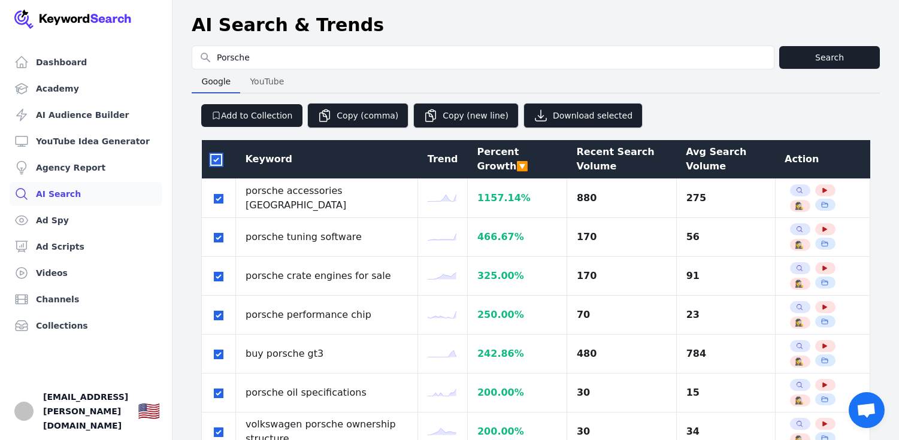
checkbox input "true"
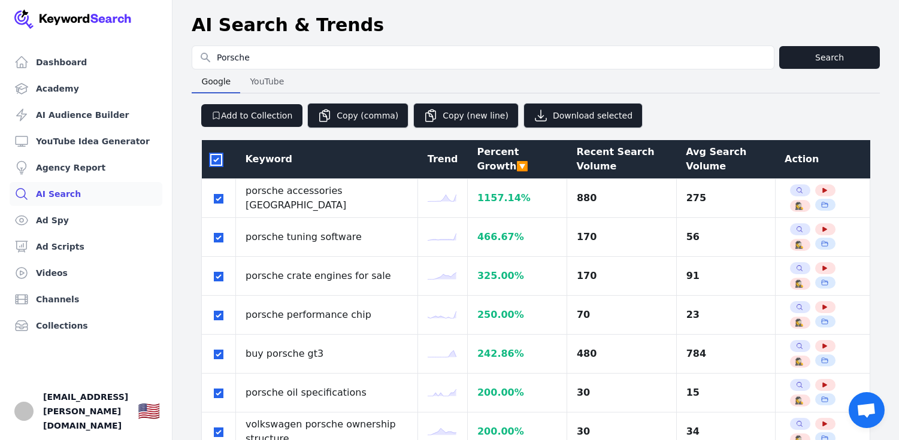
checkbox input "true"
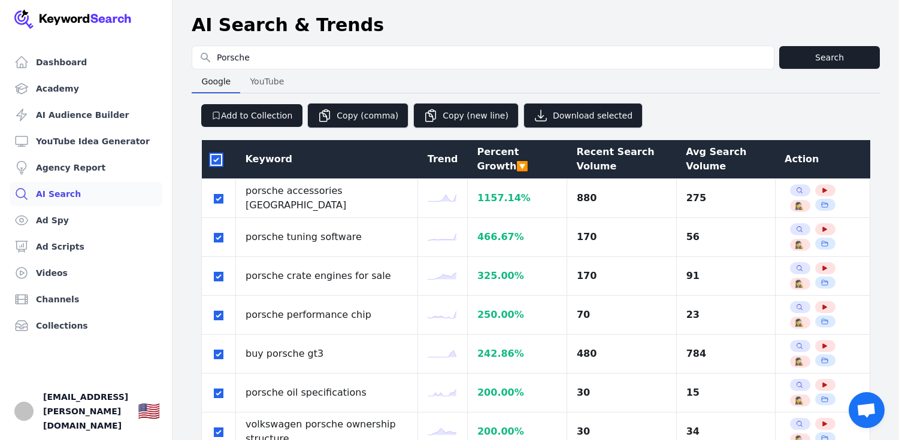
checkbox input "true"
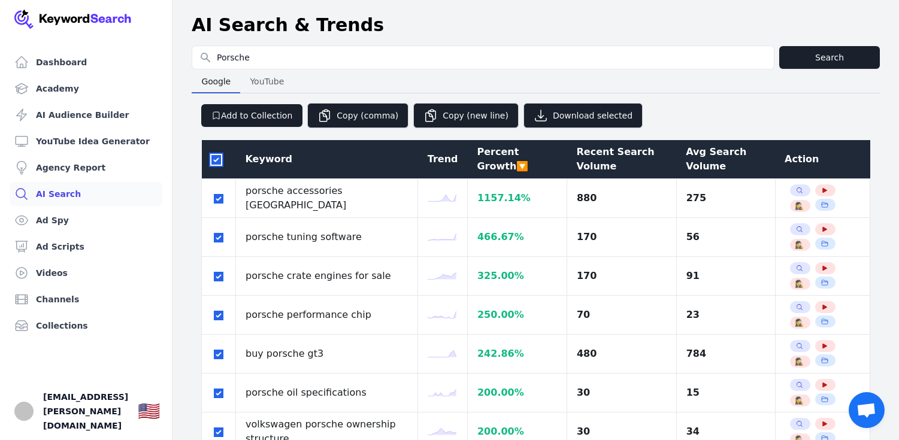
checkbox input "true"
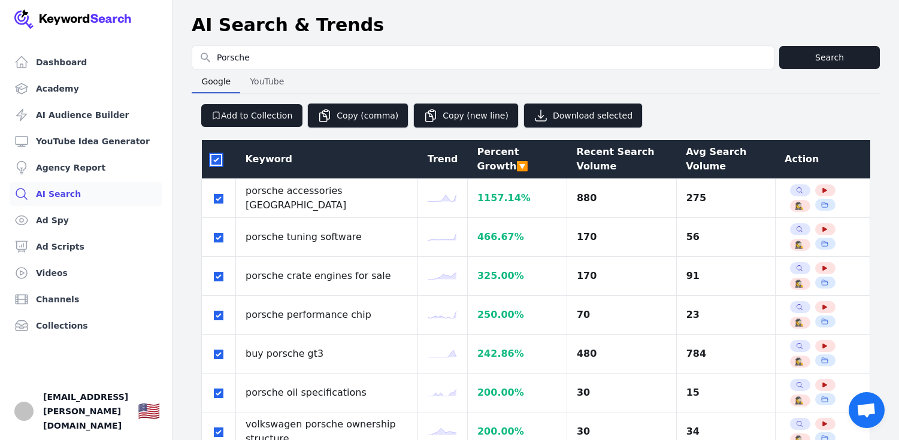
checkbox input "true"
click at [570, 117] on button "Download selected" at bounding box center [582, 115] width 119 height 25
click at [277, 79] on span "YouTube" at bounding box center [267, 81] width 44 height 17
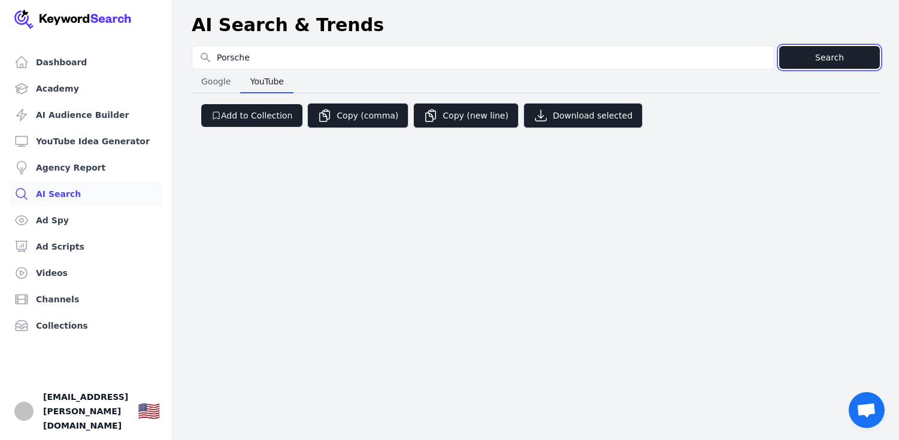
click at [816, 54] on button "Search" at bounding box center [829, 57] width 101 height 23
click at [819, 65] on button "Search" at bounding box center [829, 57] width 101 height 23
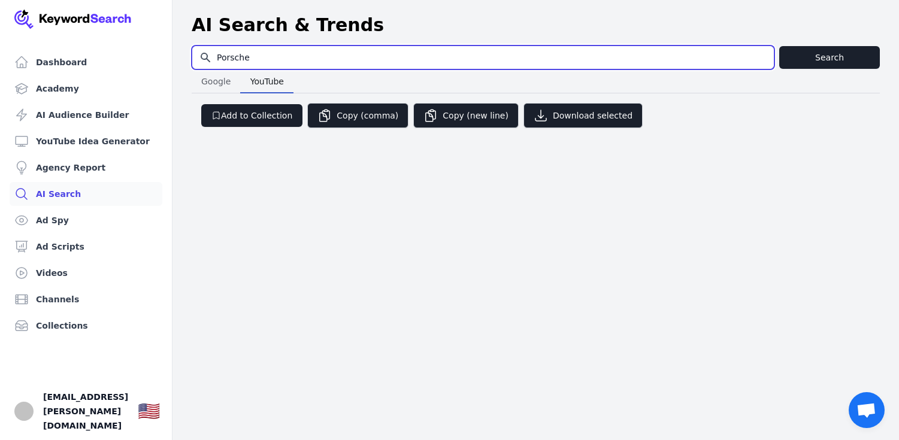
click at [467, 52] on input "Porsche" at bounding box center [482, 57] width 581 height 23
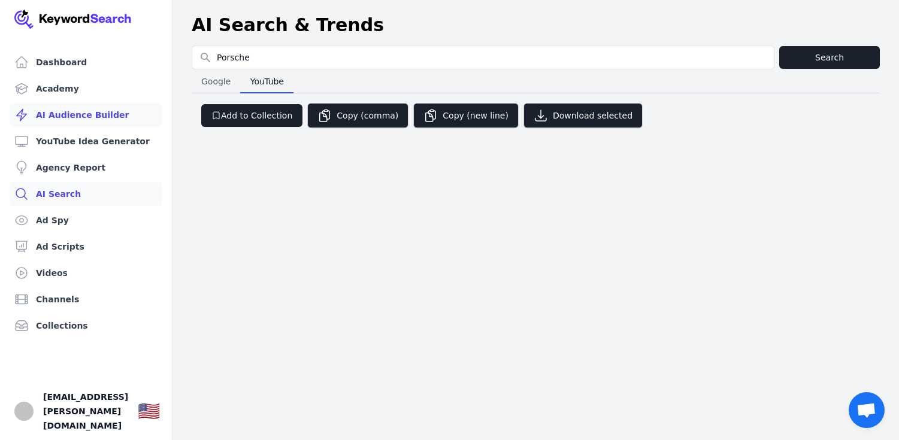
click at [87, 118] on link "AI Audience Builder" at bounding box center [86, 115] width 153 height 24
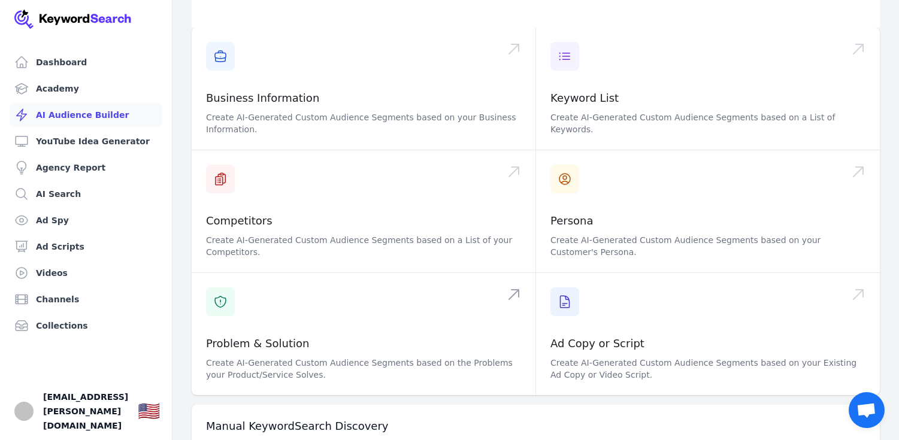
scroll to position [106, 0]
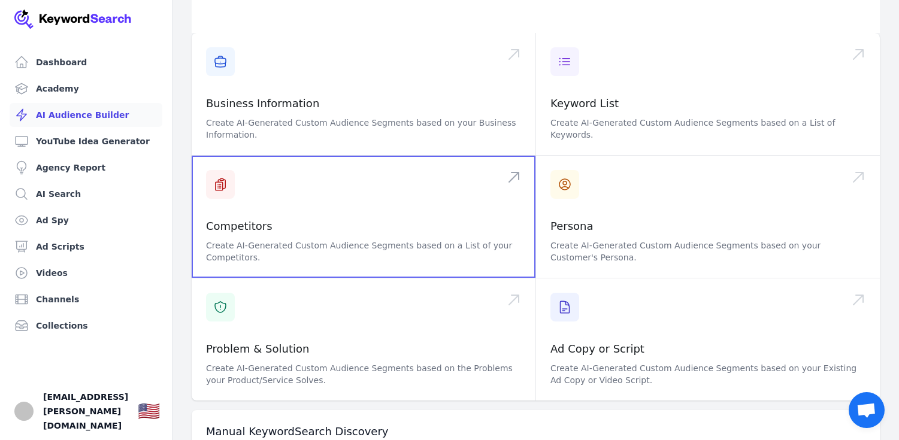
click at [372, 194] on span at bounding box center [364, 217] width 344 height 122
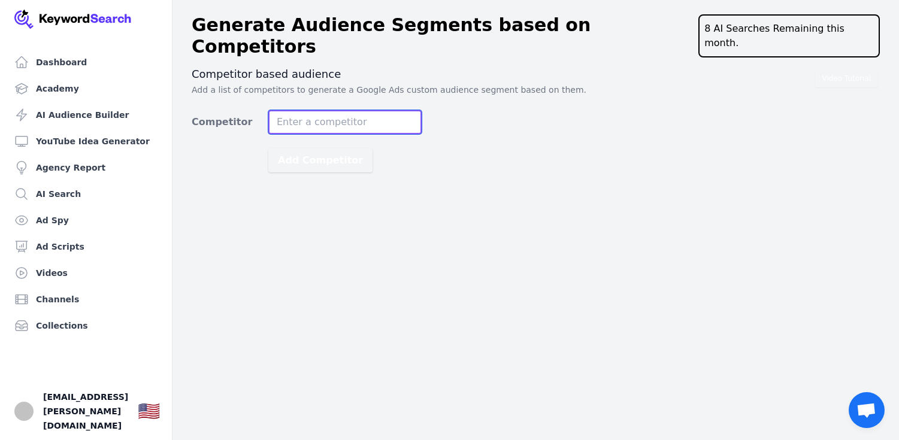
click at [338, 110] on input "Competitor" at bounding box center [344, 122] width 153 height 24
type input "[PERSON_NAME]"
click at [268, 149] on button "Add Competitor" at bounding box center [320, 161] width 104 height 24
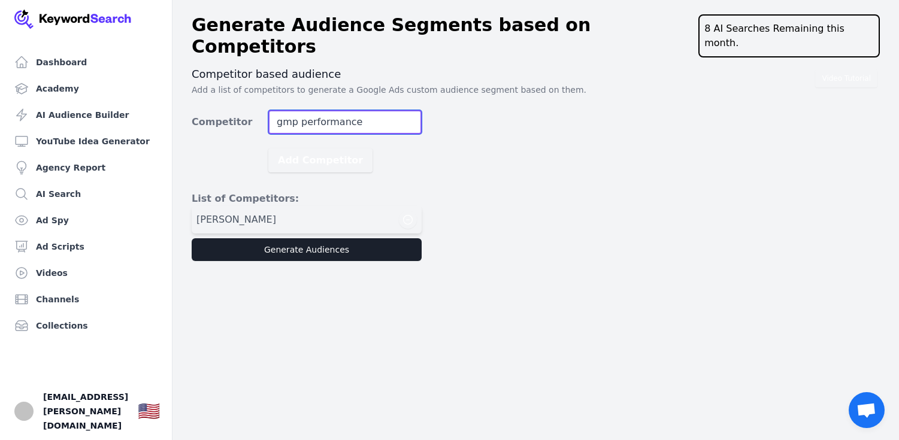
type input "gmp performance"
click at [268, 149] on button "Add Competitor" at bounding box center [320, 161] width 104 height 24
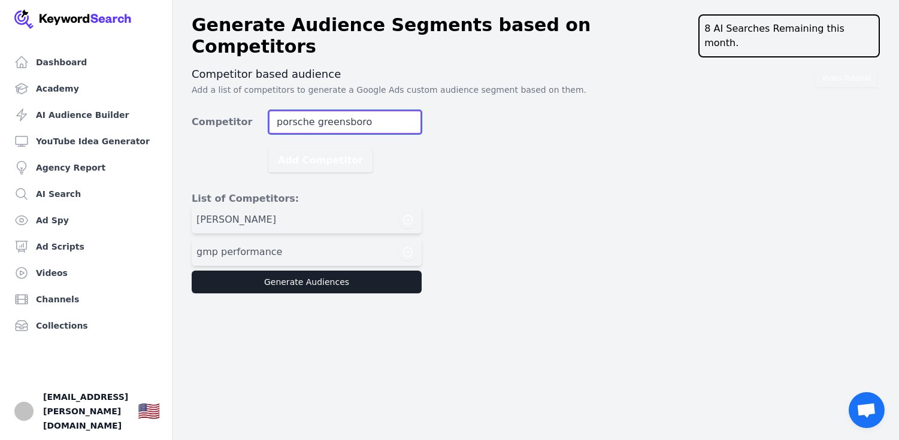
type input "porsche greensboro"
click at [268, 149] on button "Add Competitor" at bounding box center [320, 161] width 104 height 24
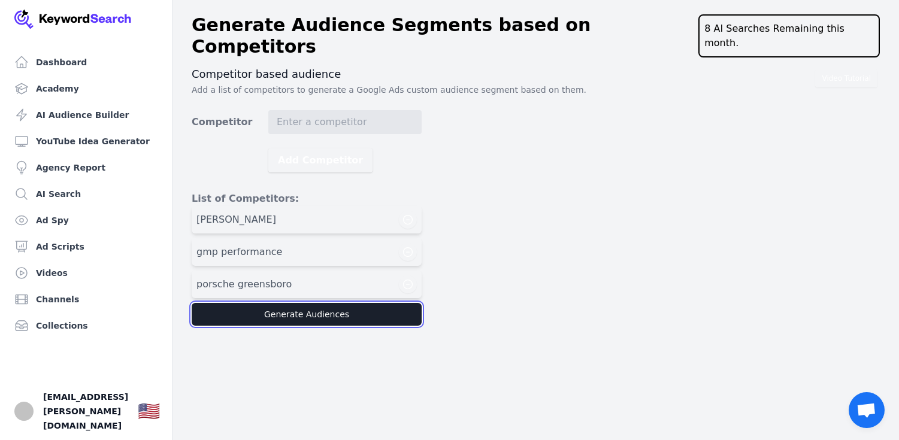
click at [332, 303] on button "Generate Audiences" at bounding box center [307, 314] width 230 height 23
